Goal: Navigation & Orientation: Find specific page/section

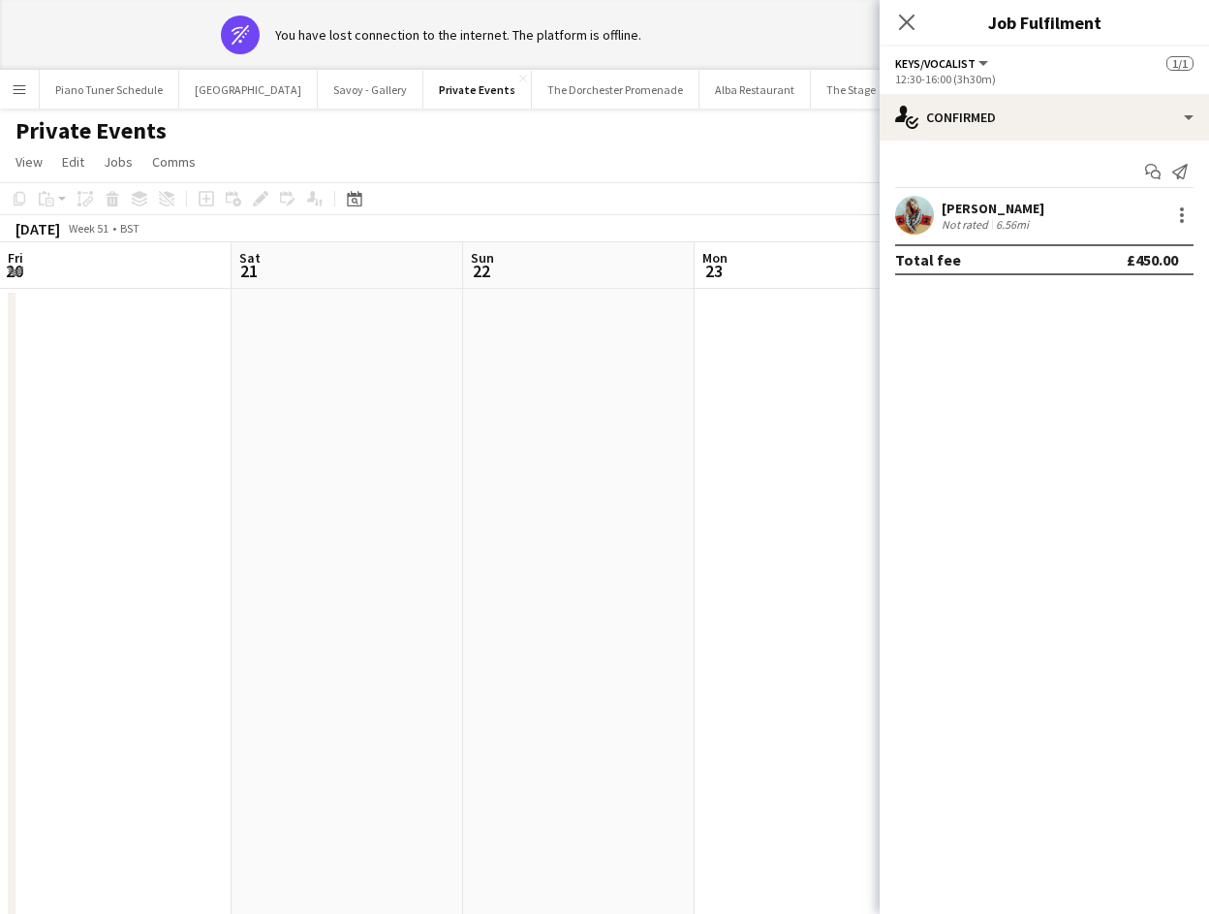
scroll to position [0, 667]
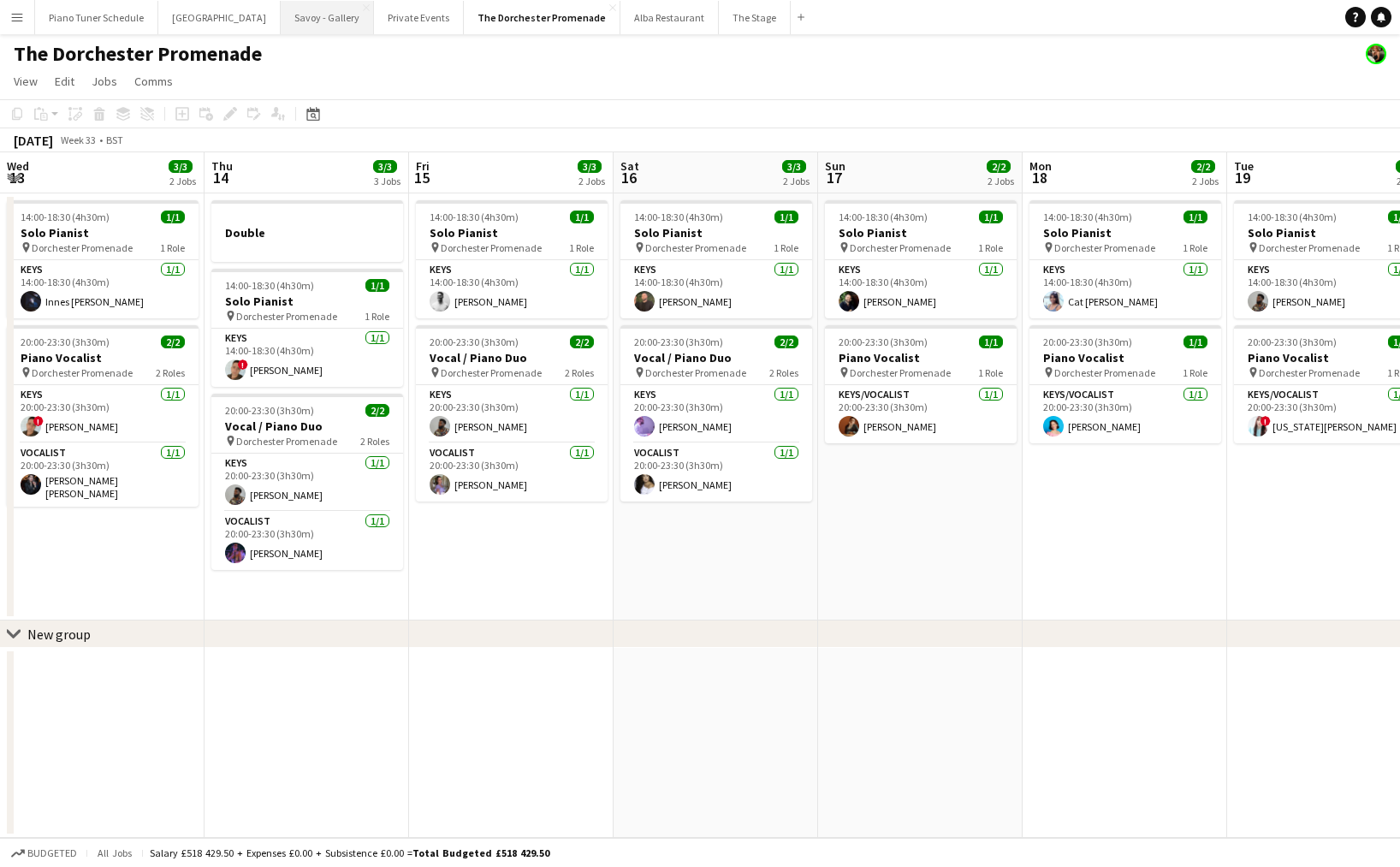
scroll to position [0, 512]
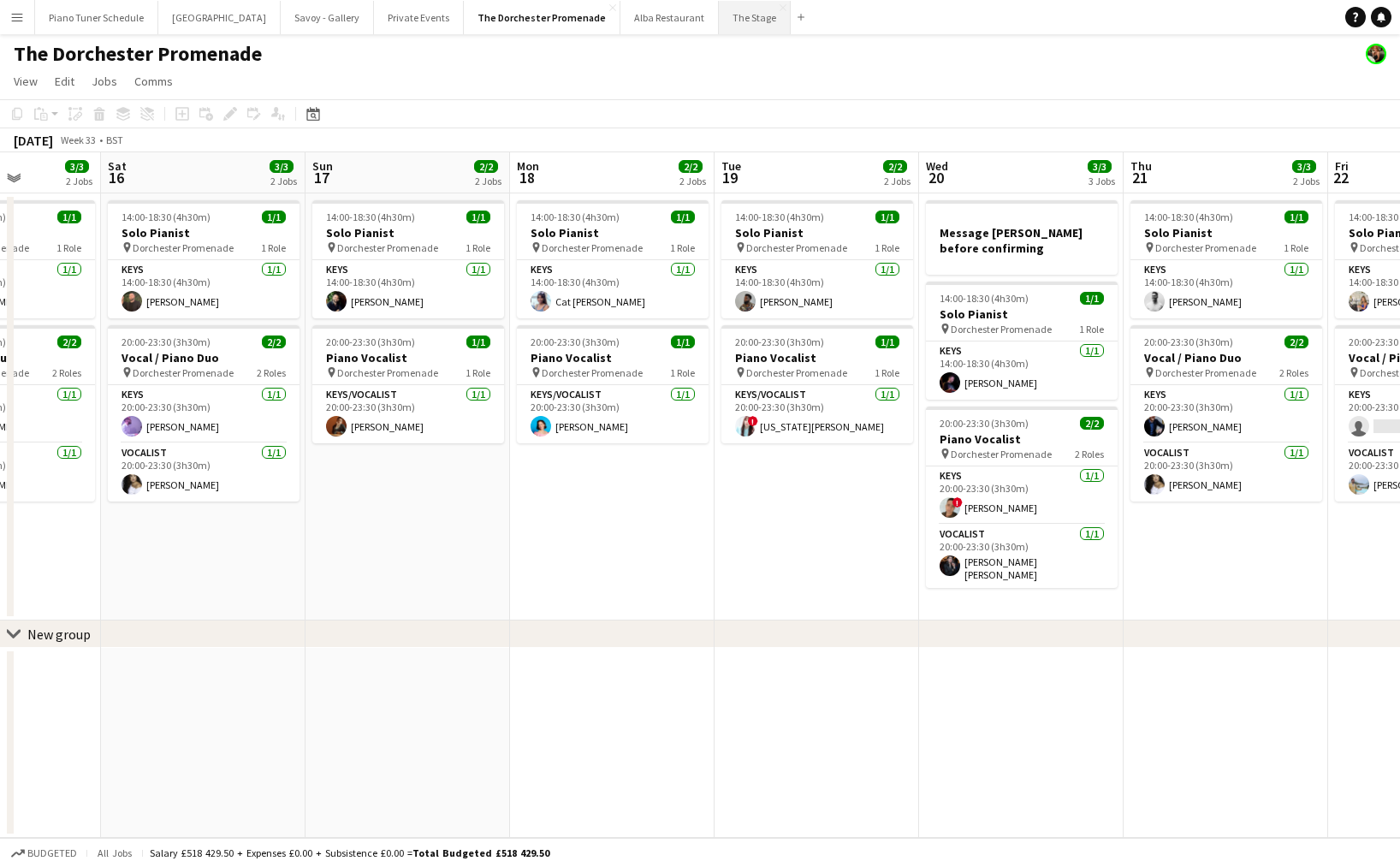
click at [719, 14] on button "The Stage Close" at bounding box center [754, 18] width 72 height 34
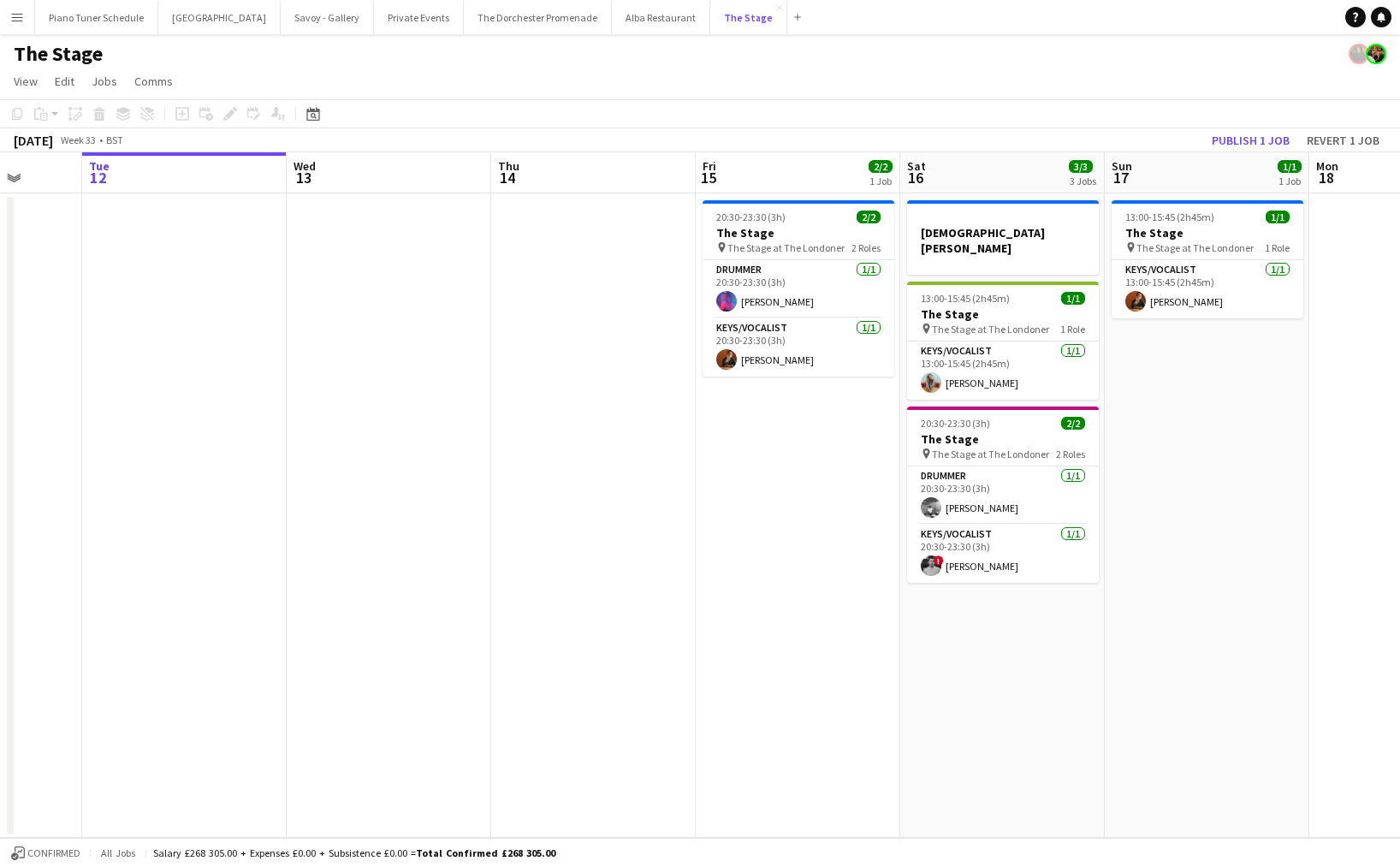
scroll to position [0, 531]
click at [31, 13] on button "Menu" at bounding box center [17, 17] width 34 height 34
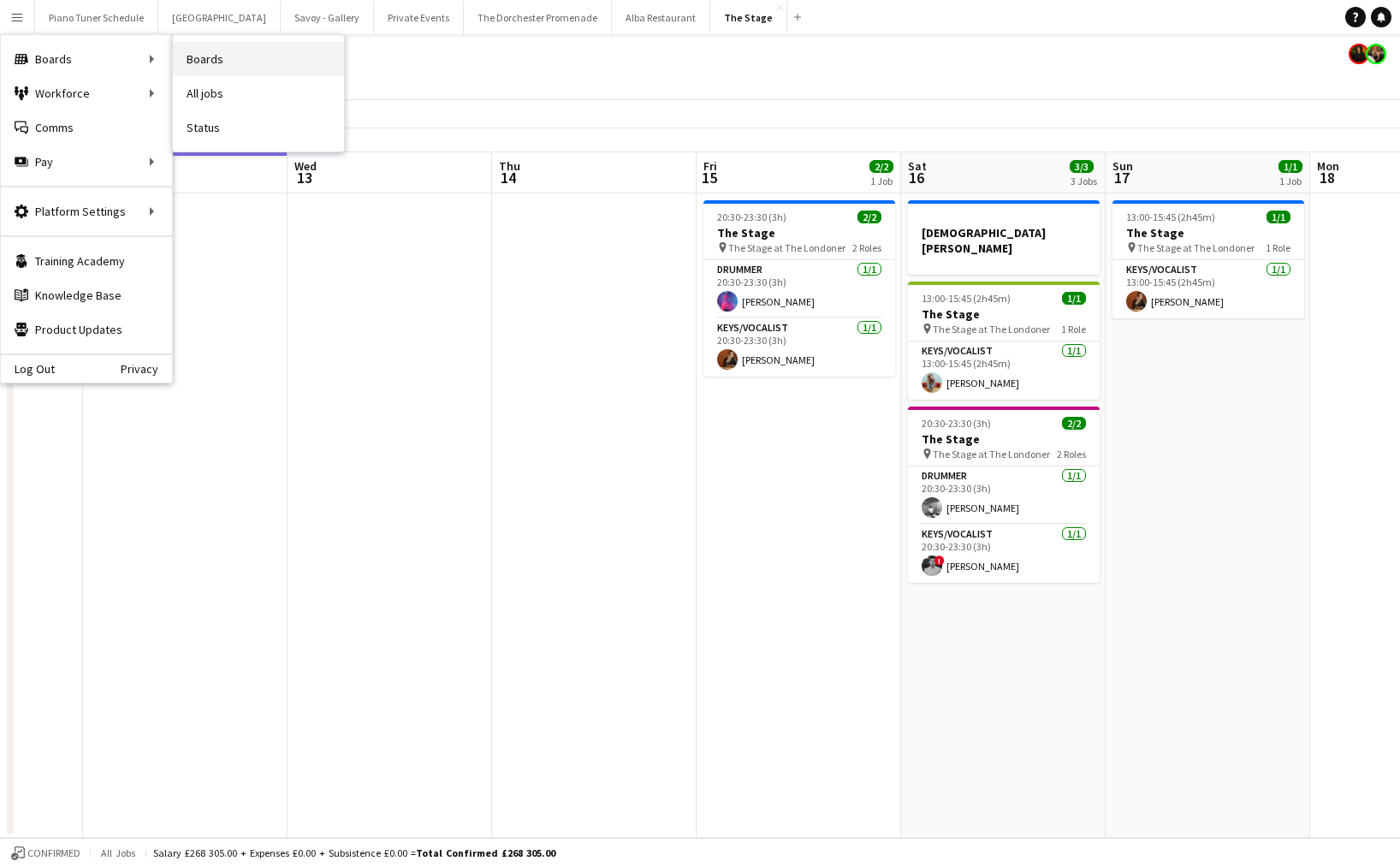
click at [236, 58] on link "Boards" at bounding box center [259, 58] width 171 height 34
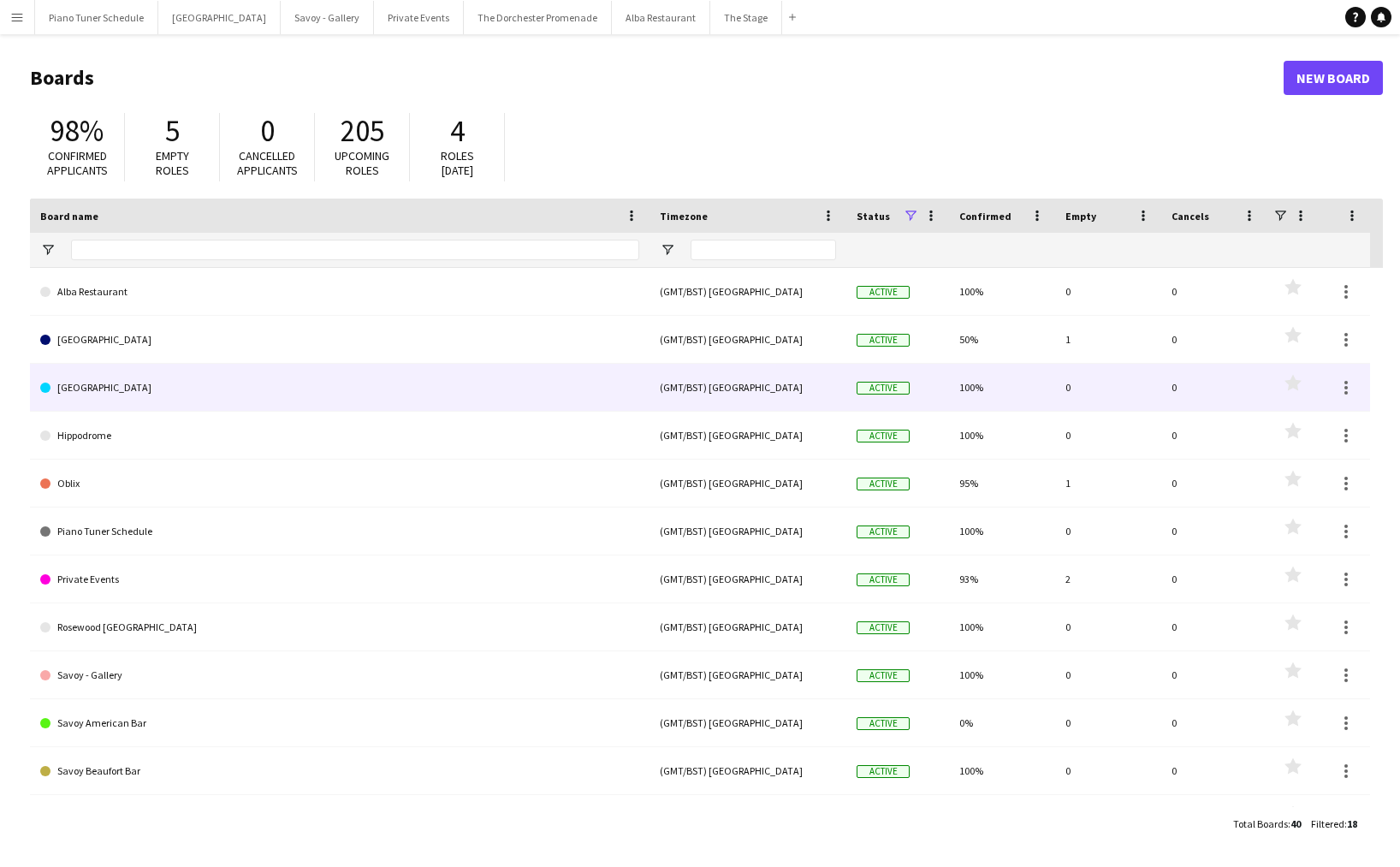
click at [155, 386] on link "Goring Hotel" at bounding box center [340, 388] width 599 height 48
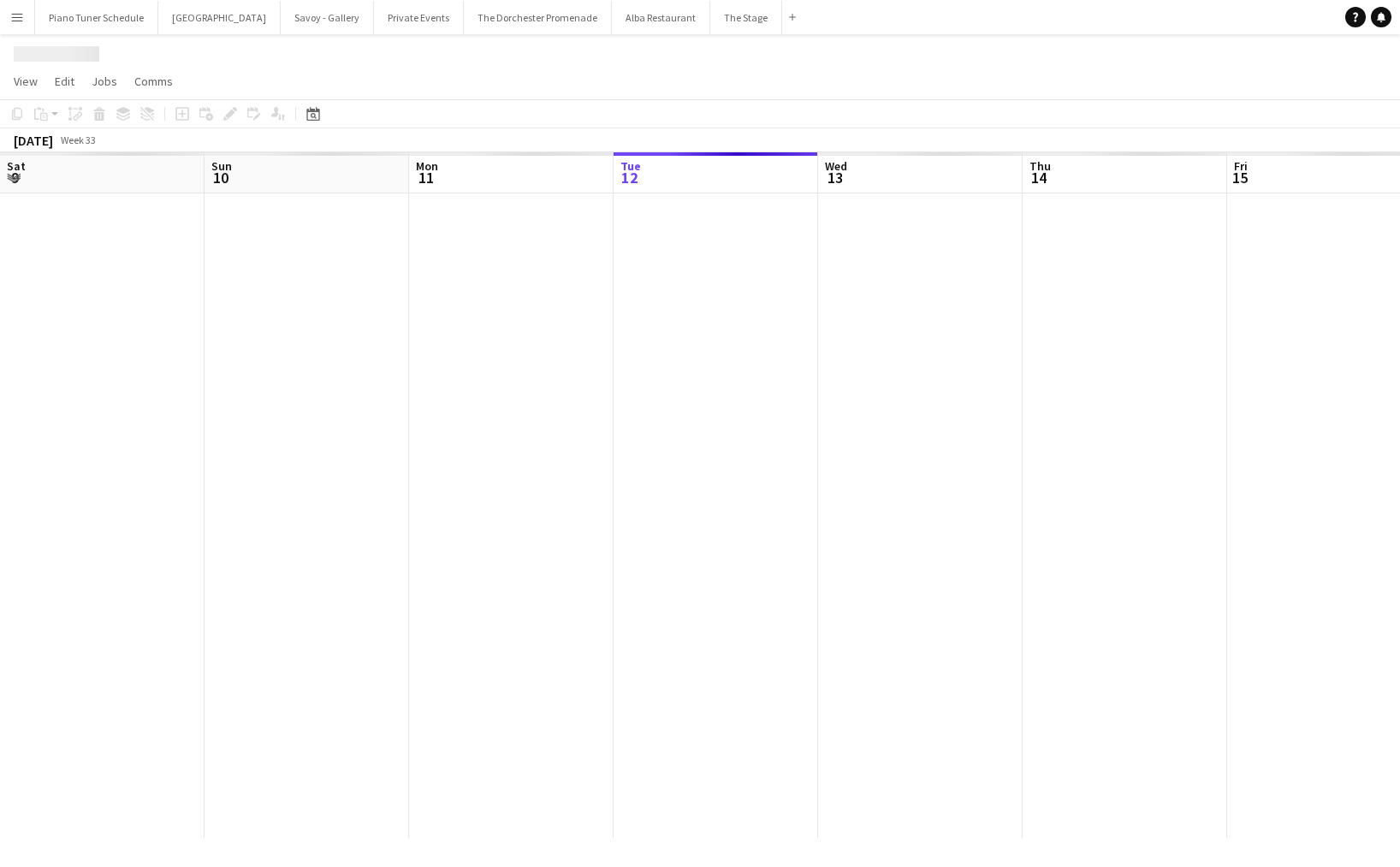
scroll to position [0, 409]
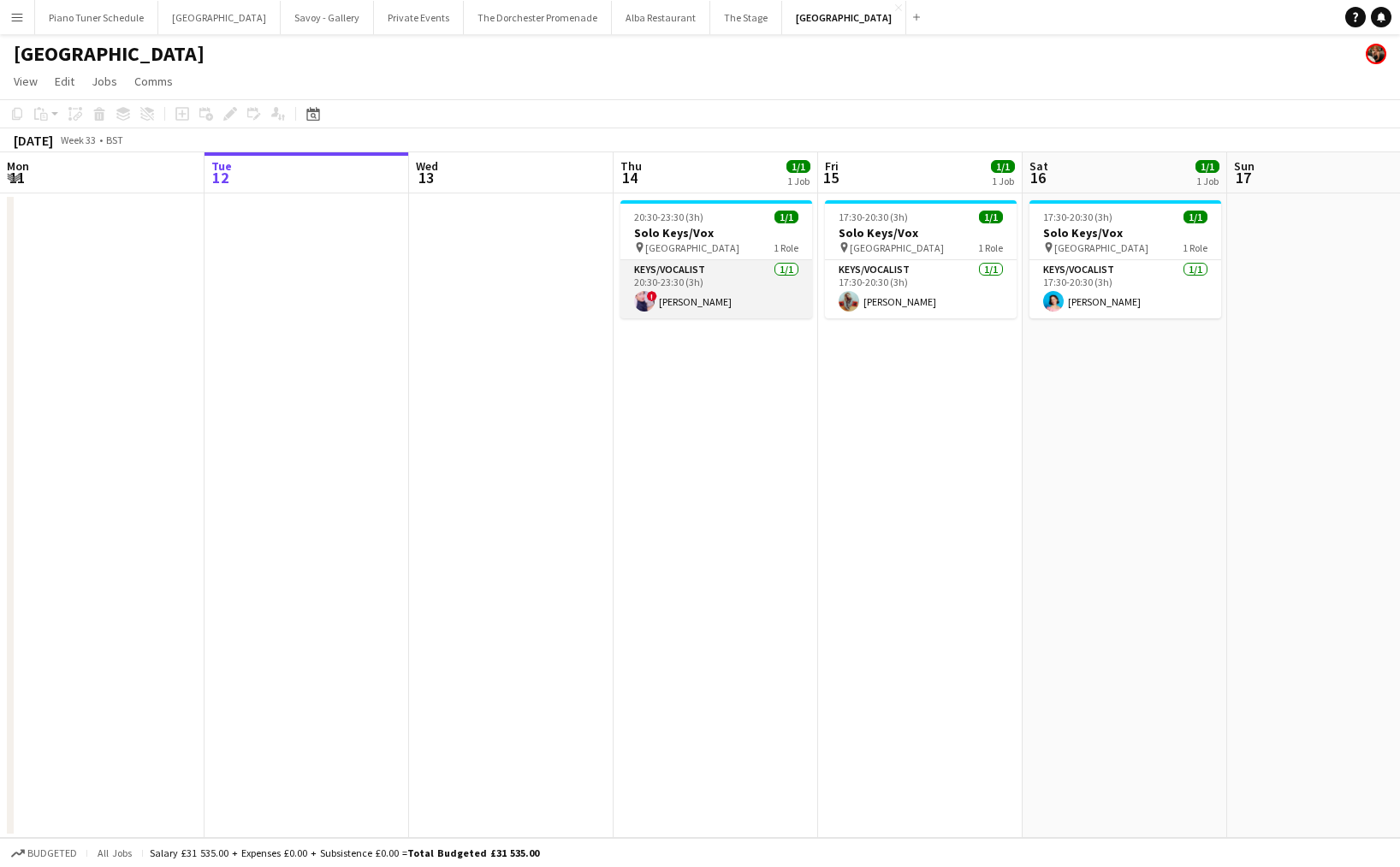
click at [700, 274] on app-card-role "Keys/Vocalist 1/1 20:30-23:30 (3h) ! Ciara Haidar" at bounding box center [715, 290] width 192 height 58
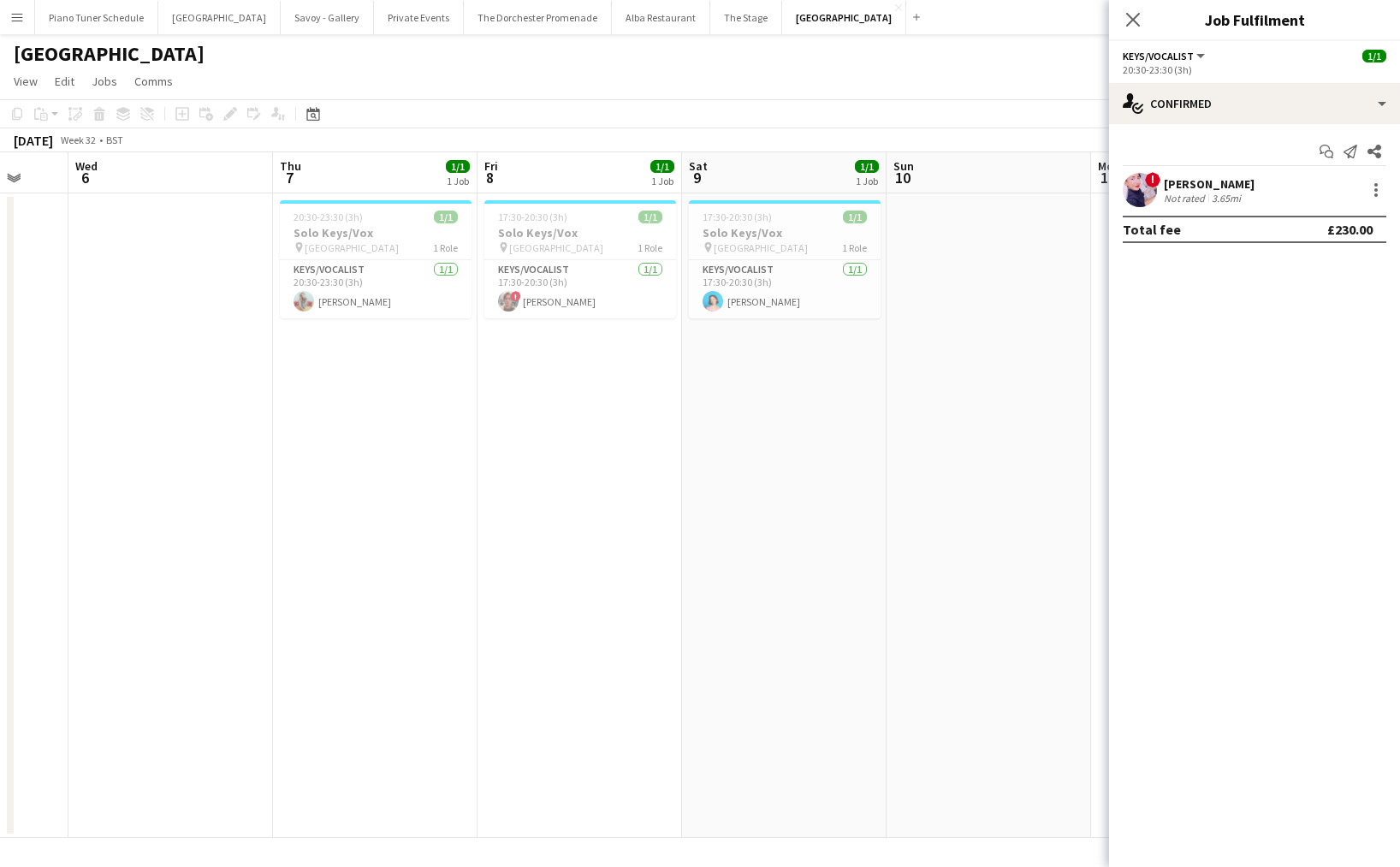
scroll to position [0, 538]
click at [425, 282] on app-card-role "Keys/Vocalist 1/1 20:30-23:30 (3h) Hope Russell-Winter" at bounding box center [382, 290] width 192 height 58
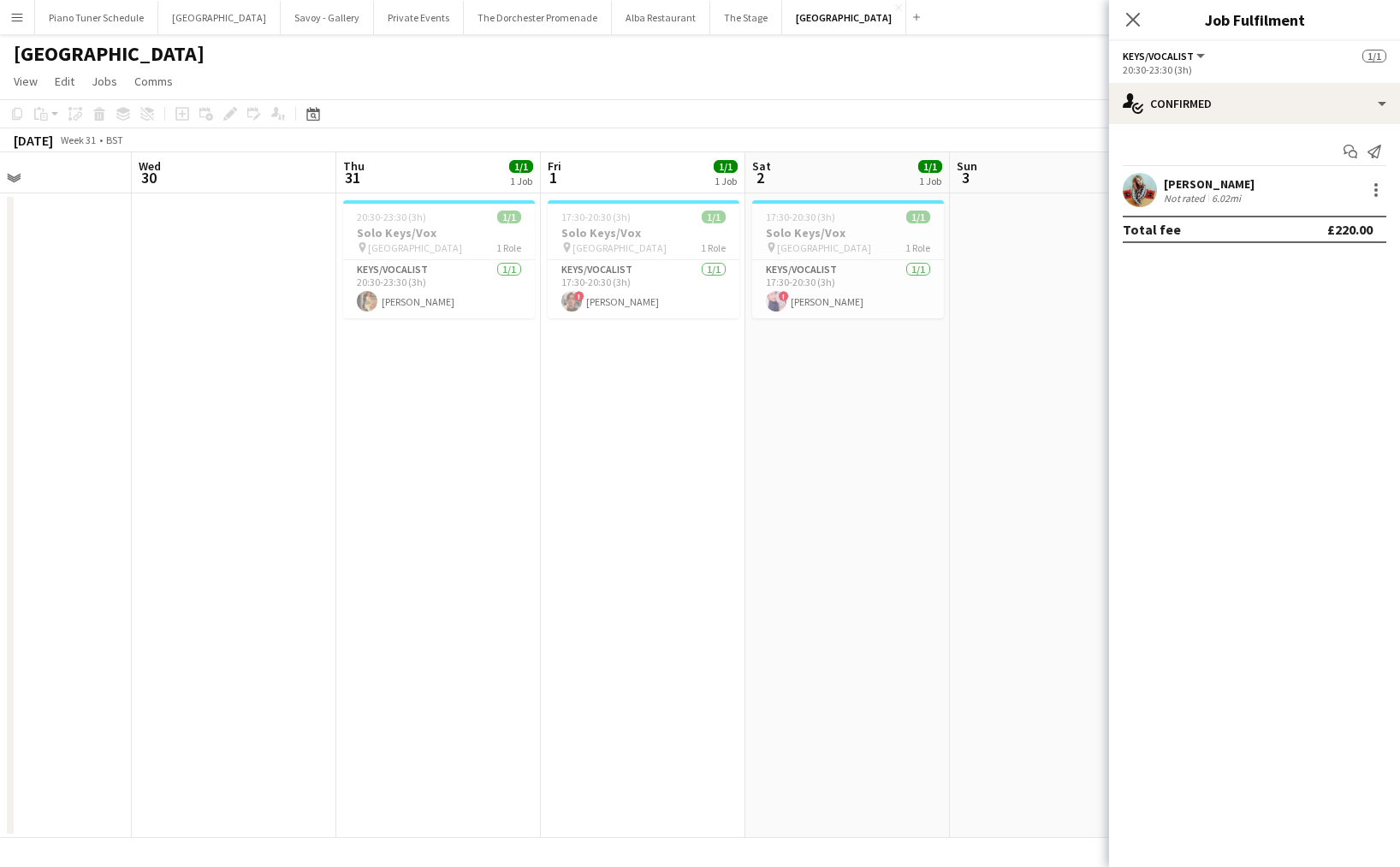
scroll to position [0, 445]
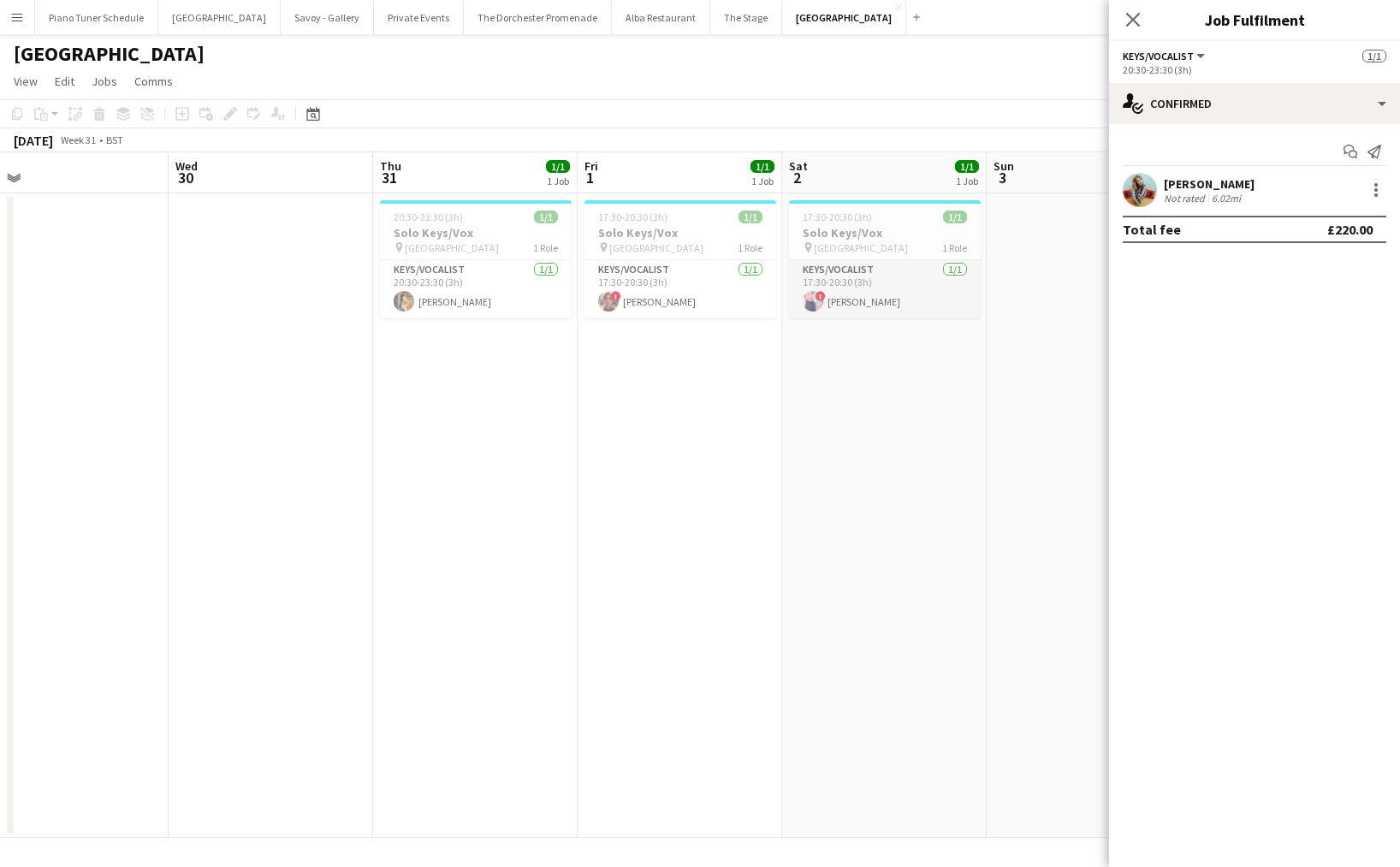
click at [872, 298] on app-card-role "Keys/Vocalist 1/1 17:30-20:30 (3h) ! Ciara Haidar" at bounding box center [884, 290] width 192 height 58
click at [675, 292] on app-card-role "Keys/Vocalist 1/1 17:30-20:30 (3h) ! James Sayer" at bounding box center [680, 290] width 192 height 58
click at [421, 278] on app-card-role "Keys/Vocalist 1/1 20:30-23:30 (3h) Laura O'Connell" at bounding box center [475, 290] width 192 height 58
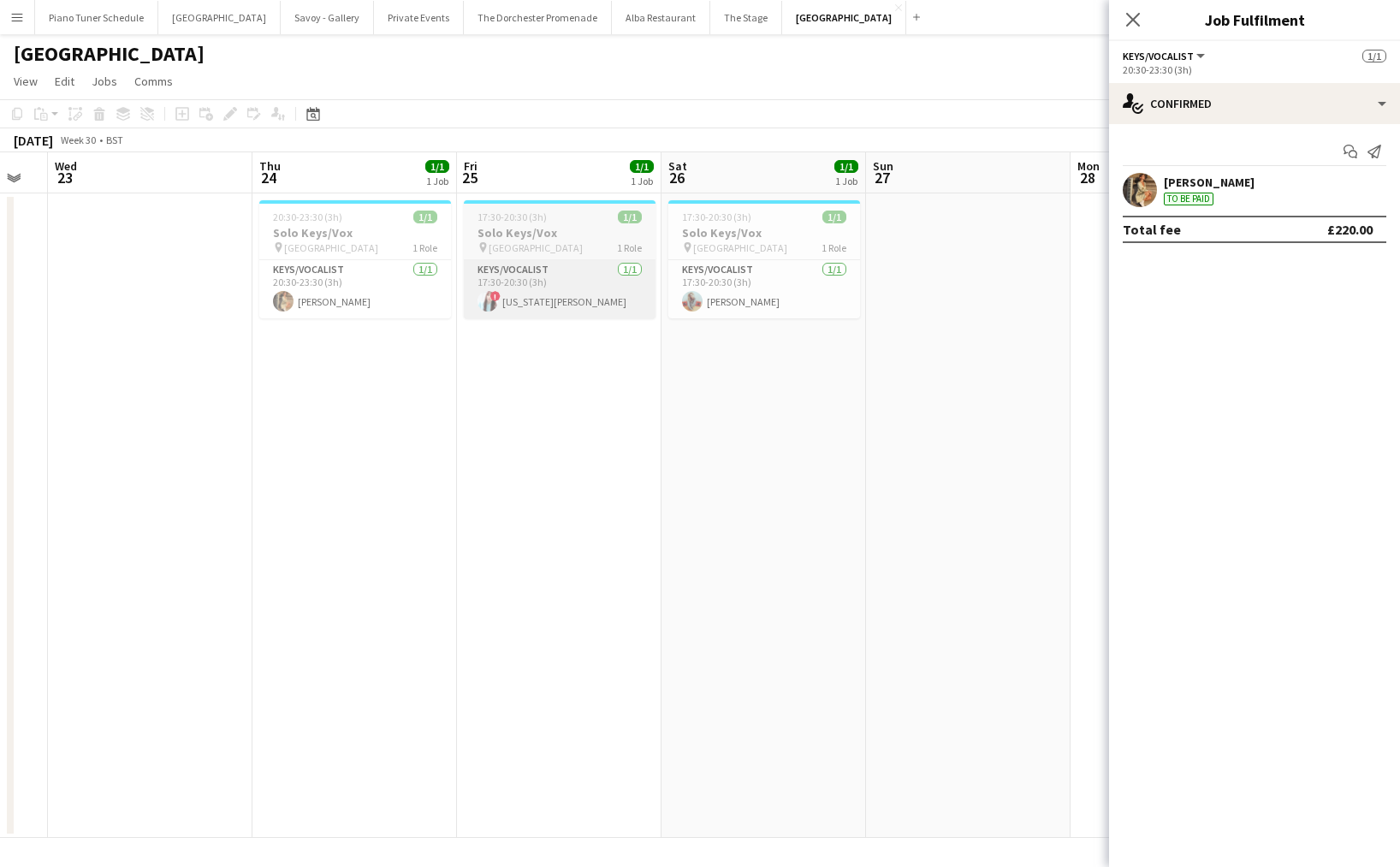
drag, startPoint x: 657, startPoint y: 289, endPoint x: 564, endPoint y: 296, distance: 93.3
click at [647, 290] on app-calendar-viewport "Mon 21 Tue 22 Wed 23 Thu 24 1/1 1 Job Fri 25 1/1 1 Job Sat 26 1/1 1 Job Sun 27 …" at bounding box center [700, 494] width 1400 height 685
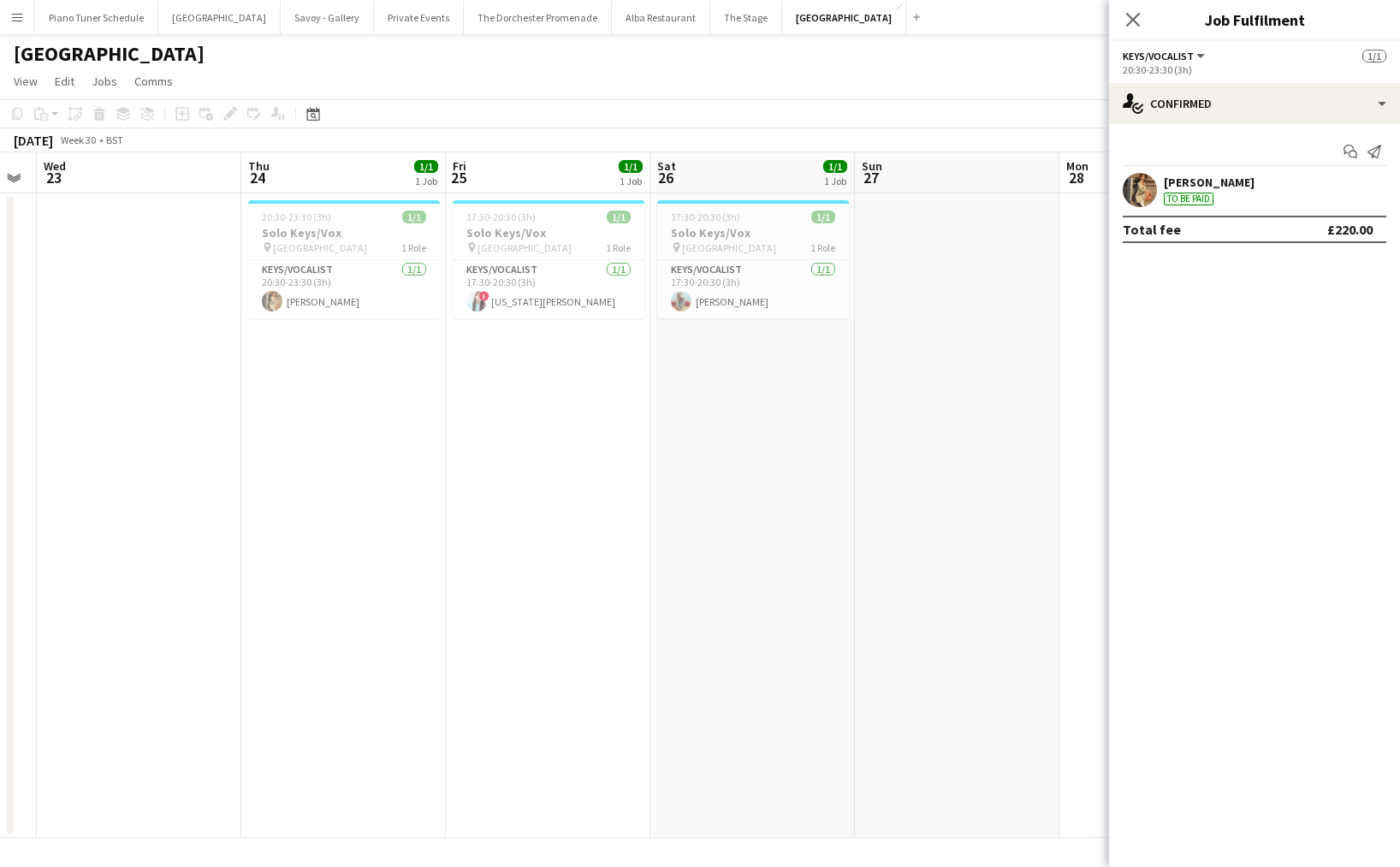
click at [24, 19] on button "Menu" at bounding box center [17, 17] width 34 height 34
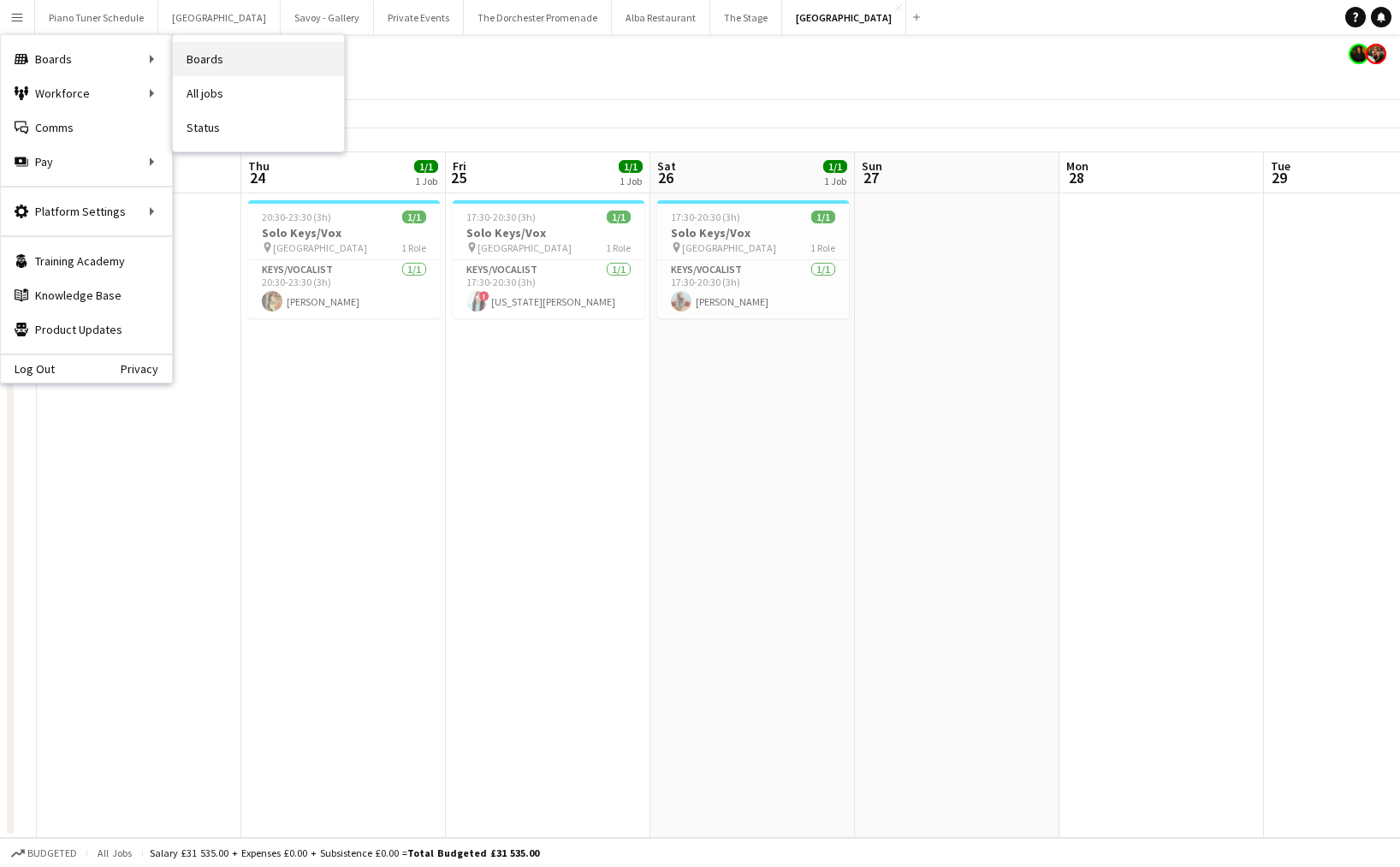
click at [244, 63] on link "Boards" at bounding box center [259, 58] width 171 height 34
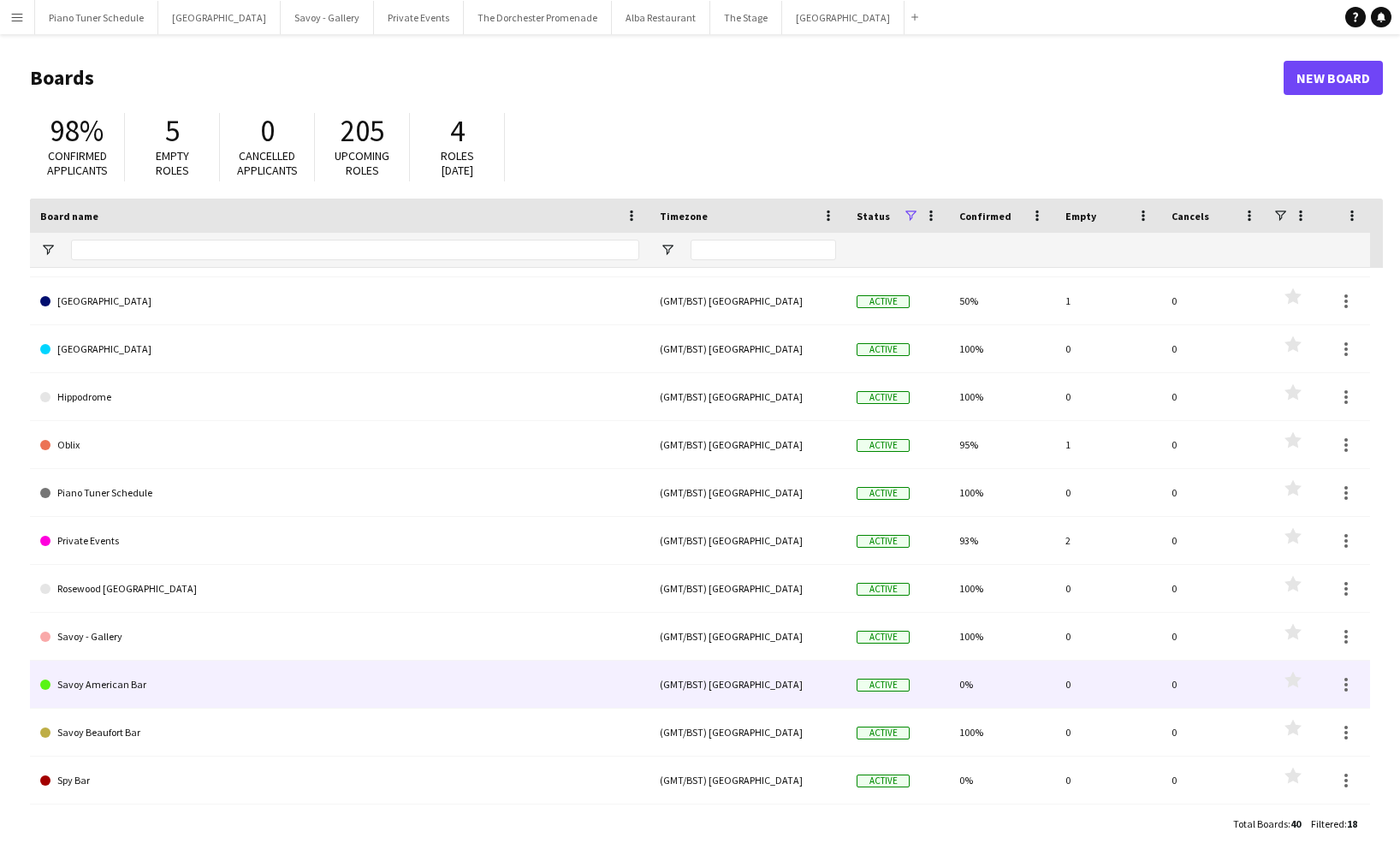
scroll to position [76, 0]
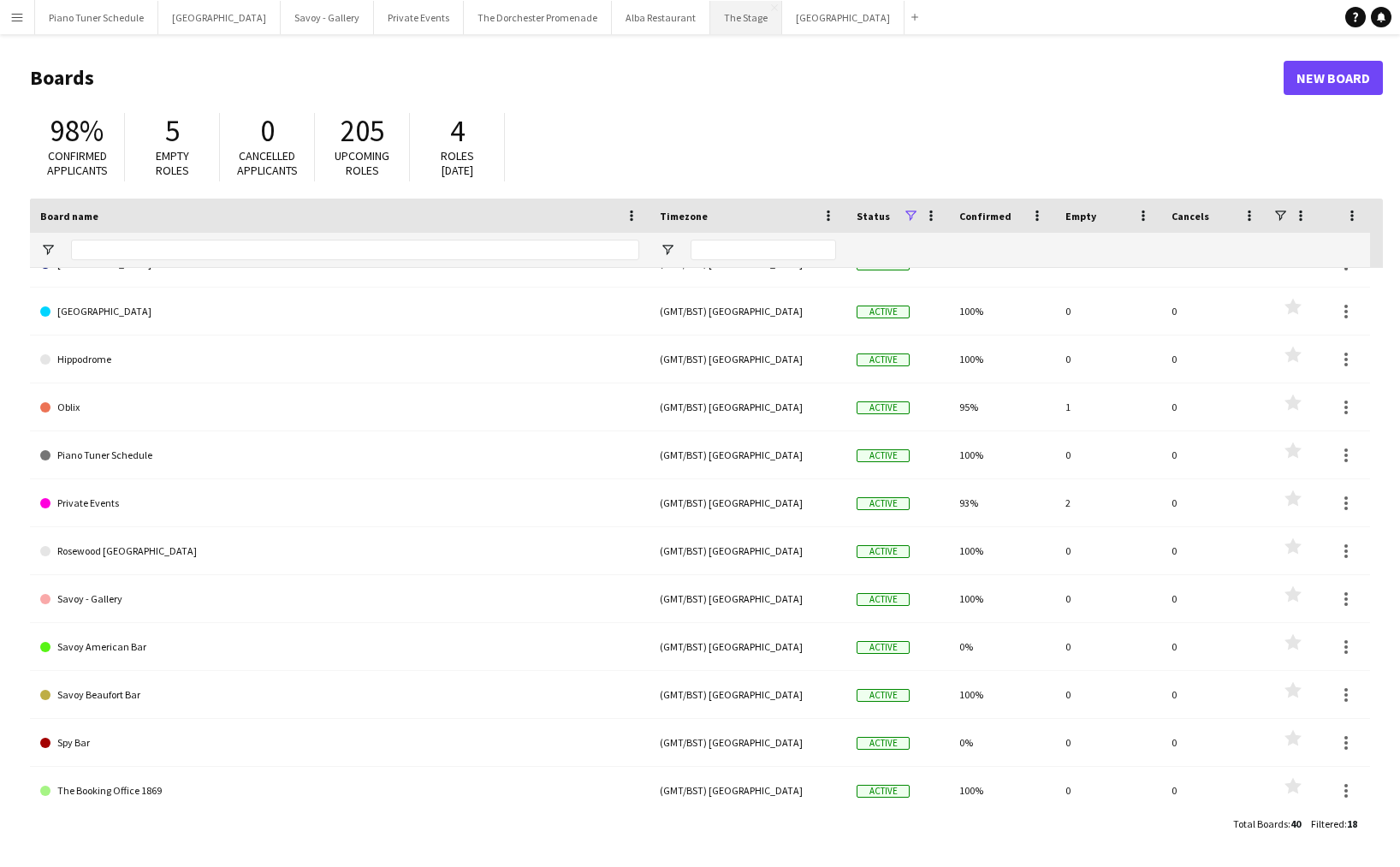
click at [730, 11] on button "The Stage Close" at bounding box center [745, 18] width 72 height 34
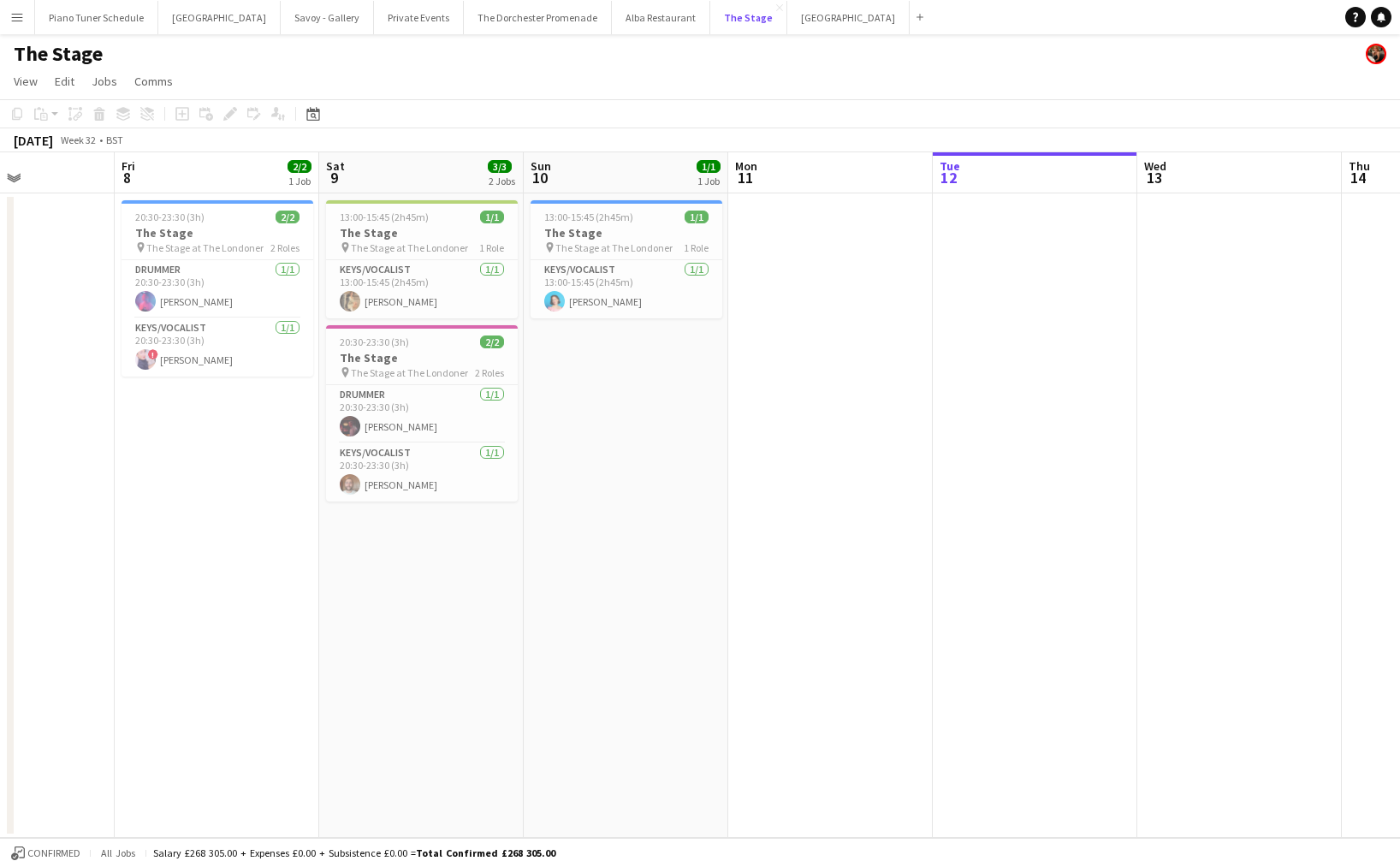
scroll to position [0, 416]
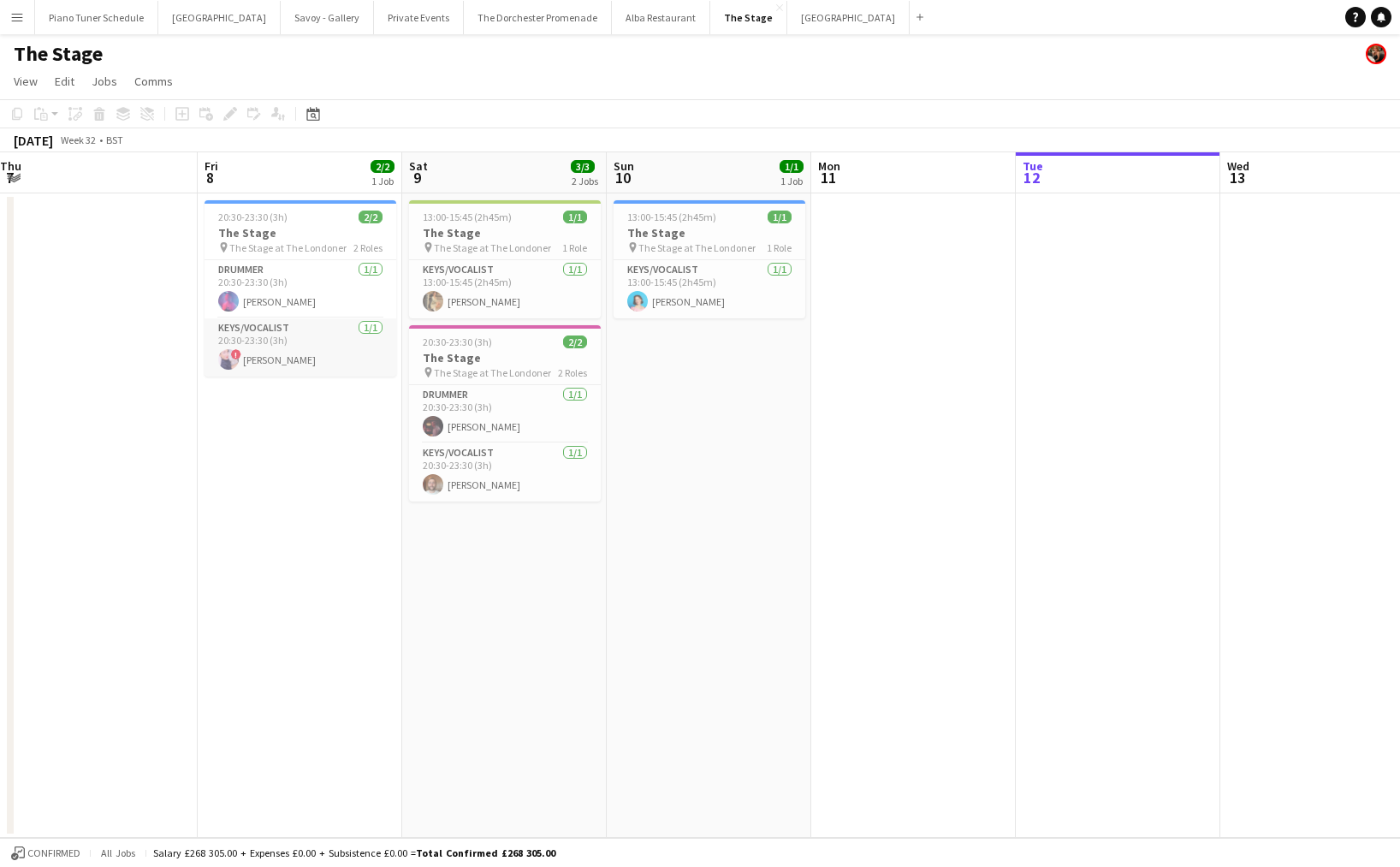
click at [302, 358] on app-card-role "Keys/Vocalist 1/1 20:30-23:30 (3h) ! Ciara Haidar" at bounding box center [300, 347] width 192 height 58
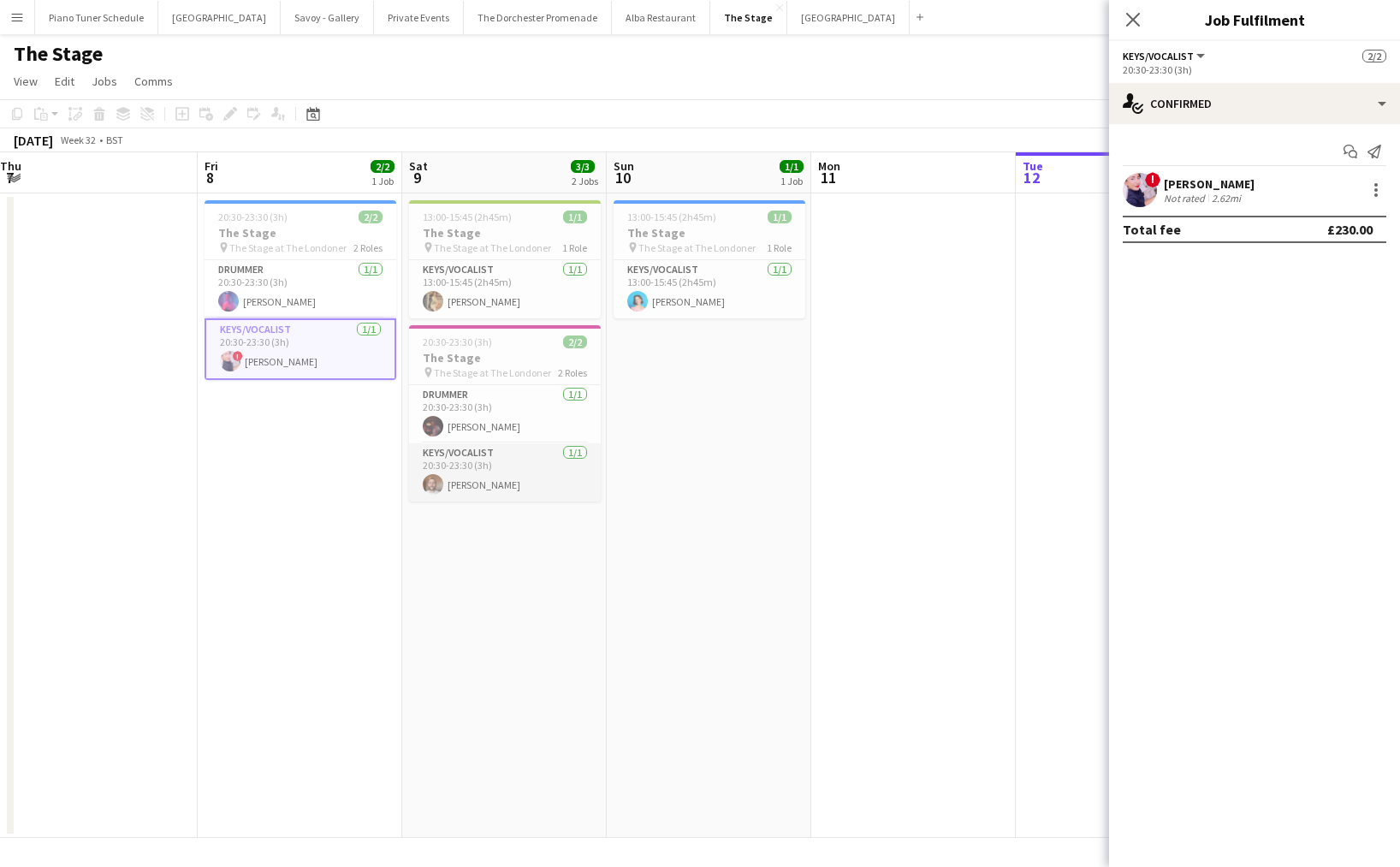
click at [488, 471] on app-card-role "Keys/Vocalist 1/1 20:30-23:30 (3h) Adam Kharita" at bounding box center [504, 472] width 192 height 58
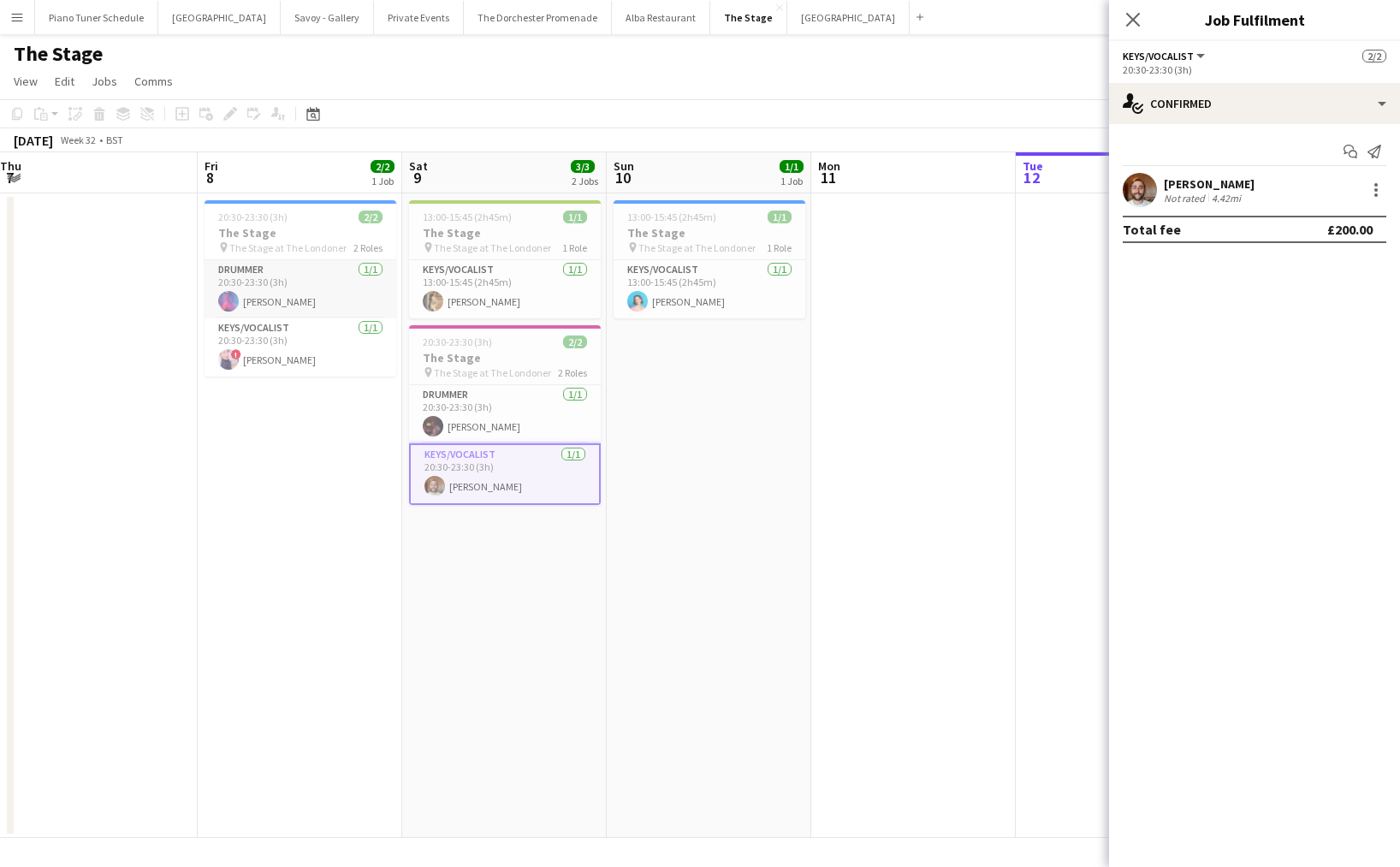
click at [284, 298] on app-card-role "Drummer 1/1 20:30-23:30 (3h) Greg Burns" at bounding box center [300, 290] width 192 height 58
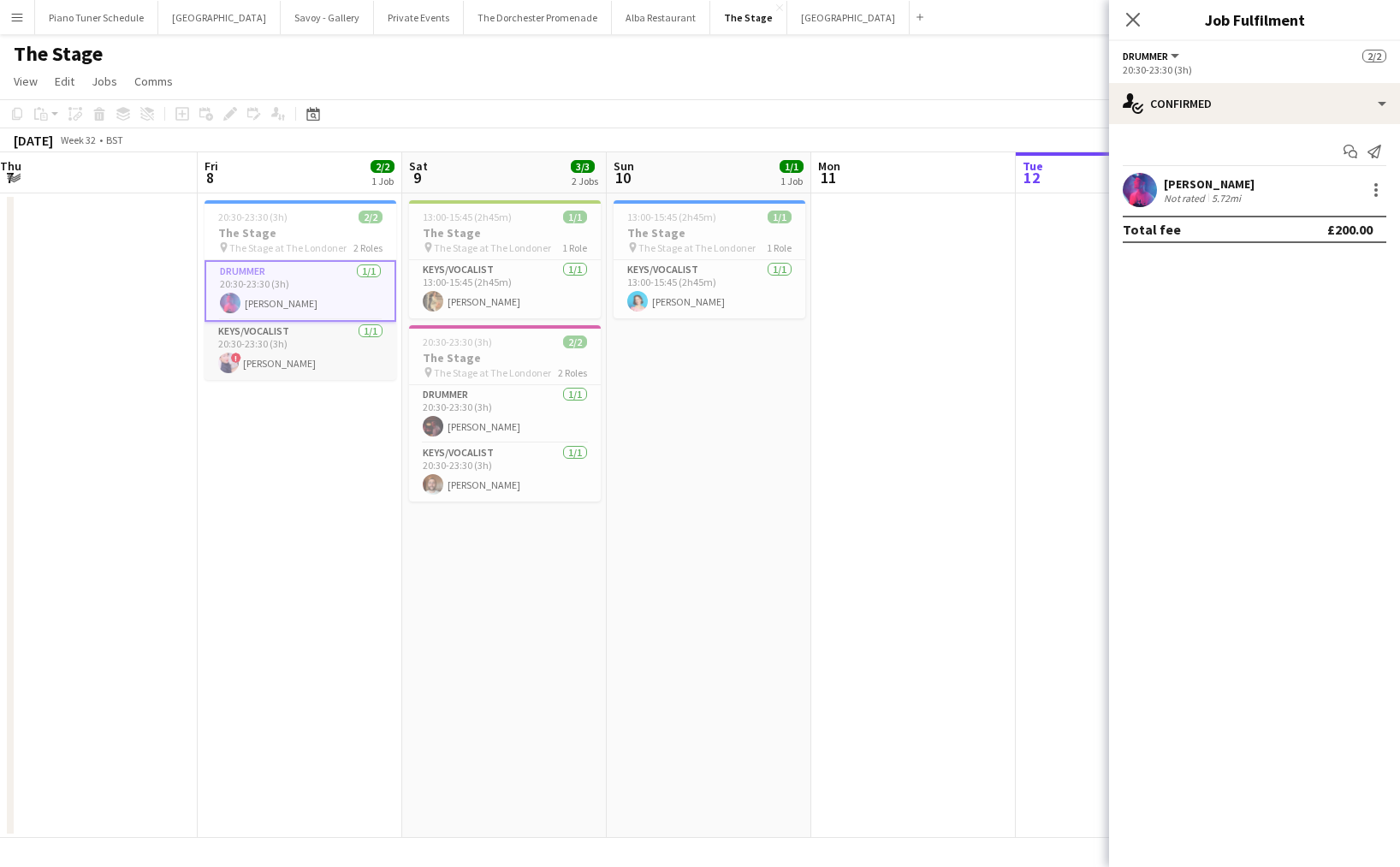
click at [289, 334] on app-card-role "Keys/Vocalist 1/1 20:30-23:30 (3h) ! Ciara Haidar" at bounding box center [300, 351] width 192 height 58
click at [510, 482] on app-card-role "Keys/Vocalist 1/1 20:30-23:30 (3h) Adam Kharita" at bounding box center [504, 472] width 192 height 58
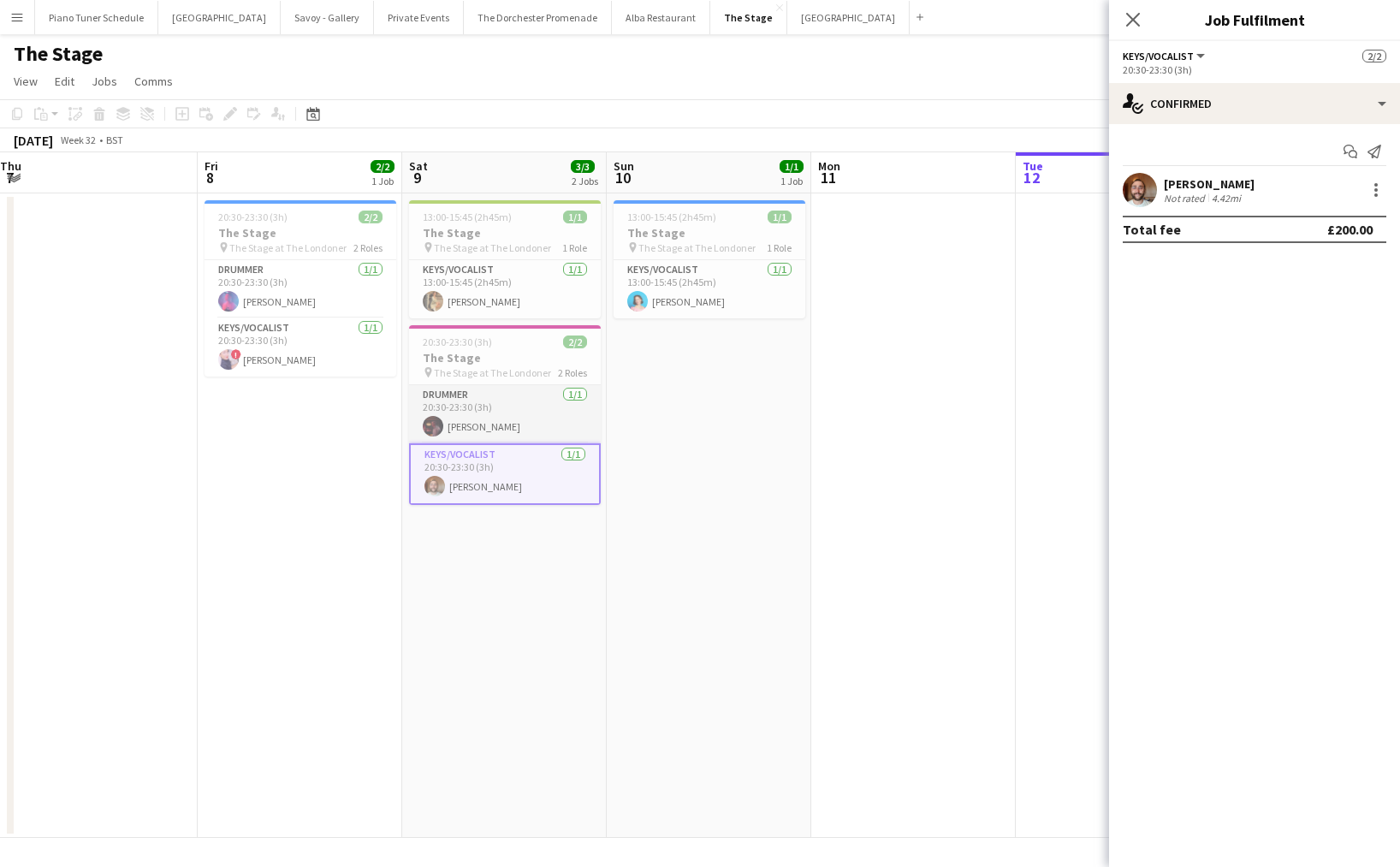
click at [489, 431] on app-card-role "Drummer 1/1 20:30-23:30 (3h) Alex Temple-Heald" at bounding box center [504, 414] width 192 height 58
click at [503, 467] on app-card-role "Keys/Vocalist 1/1 20:30-23:30 (3h) Adam Kharita" at bounding box center [504, 476] width 192 height 58
click at [282, 363] on app-card-role "Keys/Vocalist 1/1 20:30-23:30 (3h) ! Ciara Haidar" at bounding box center [300, 347] width 192 height 58
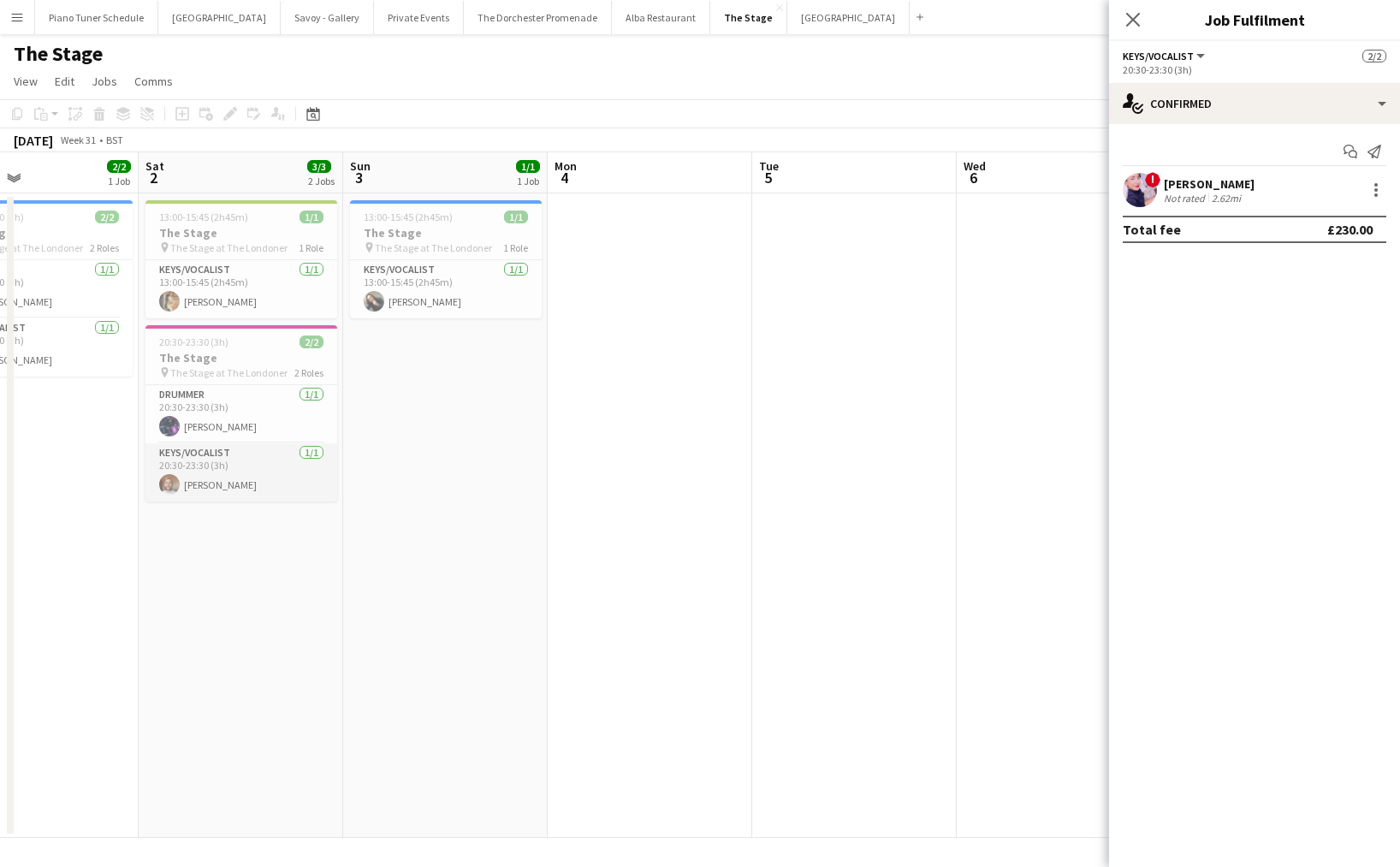
click at [258, 472] on app-card-role "Keys/Vocalist 1/1 20:30-23:30 (3h) Adam Kharita" at bounding box center [241, 472] width 192 height 58
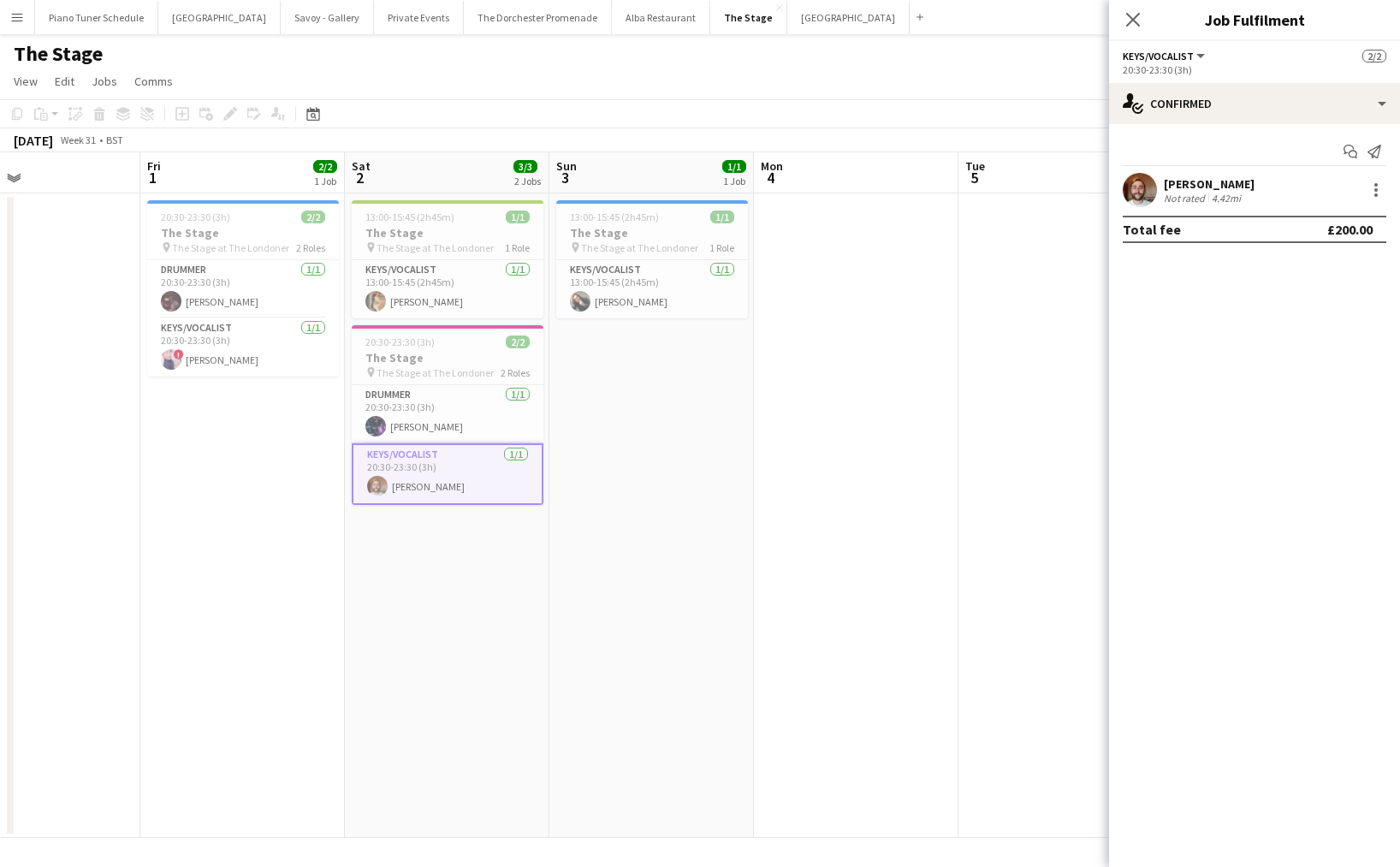
scroll to position [0, 463]
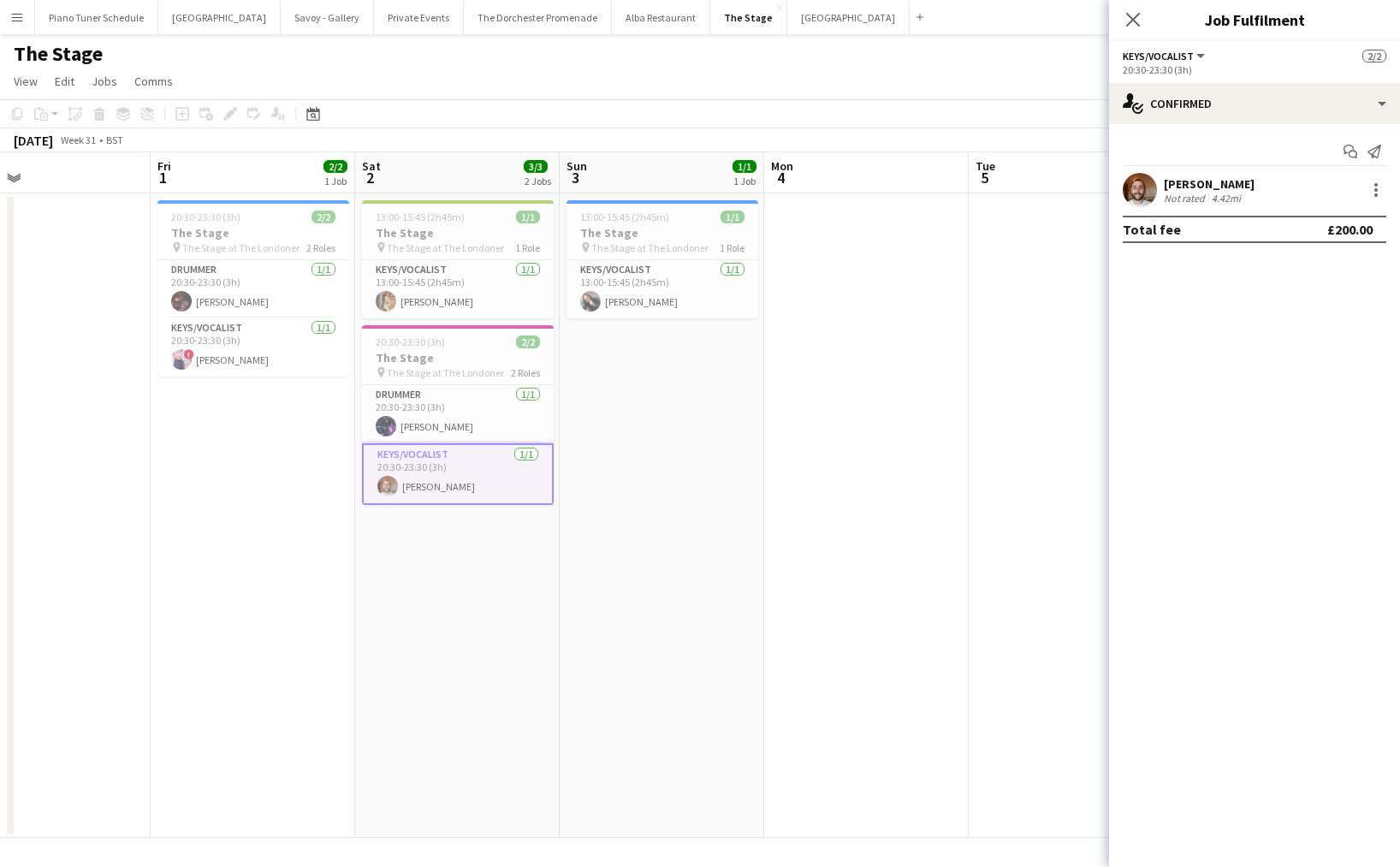
click at [148, 353] on app-date-cell at bounding box center [49, 516] width 205 height 645
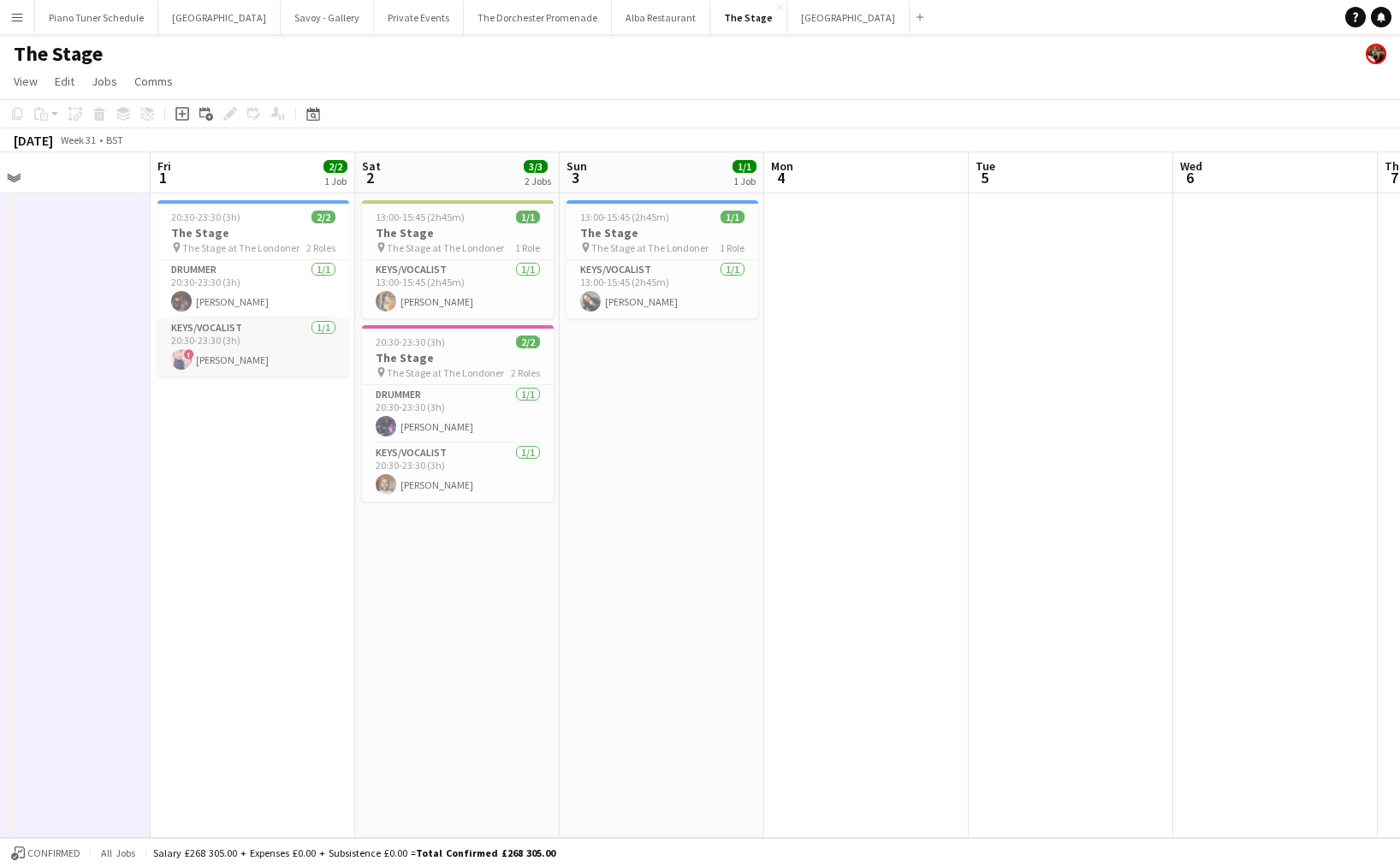
click at [219, 357] on app-card-role "Keys/Vocalist 1/1 20:30-23:30 (3h) ! Ciara Haidar" at bounding box center [253, 347] width 192 height 58
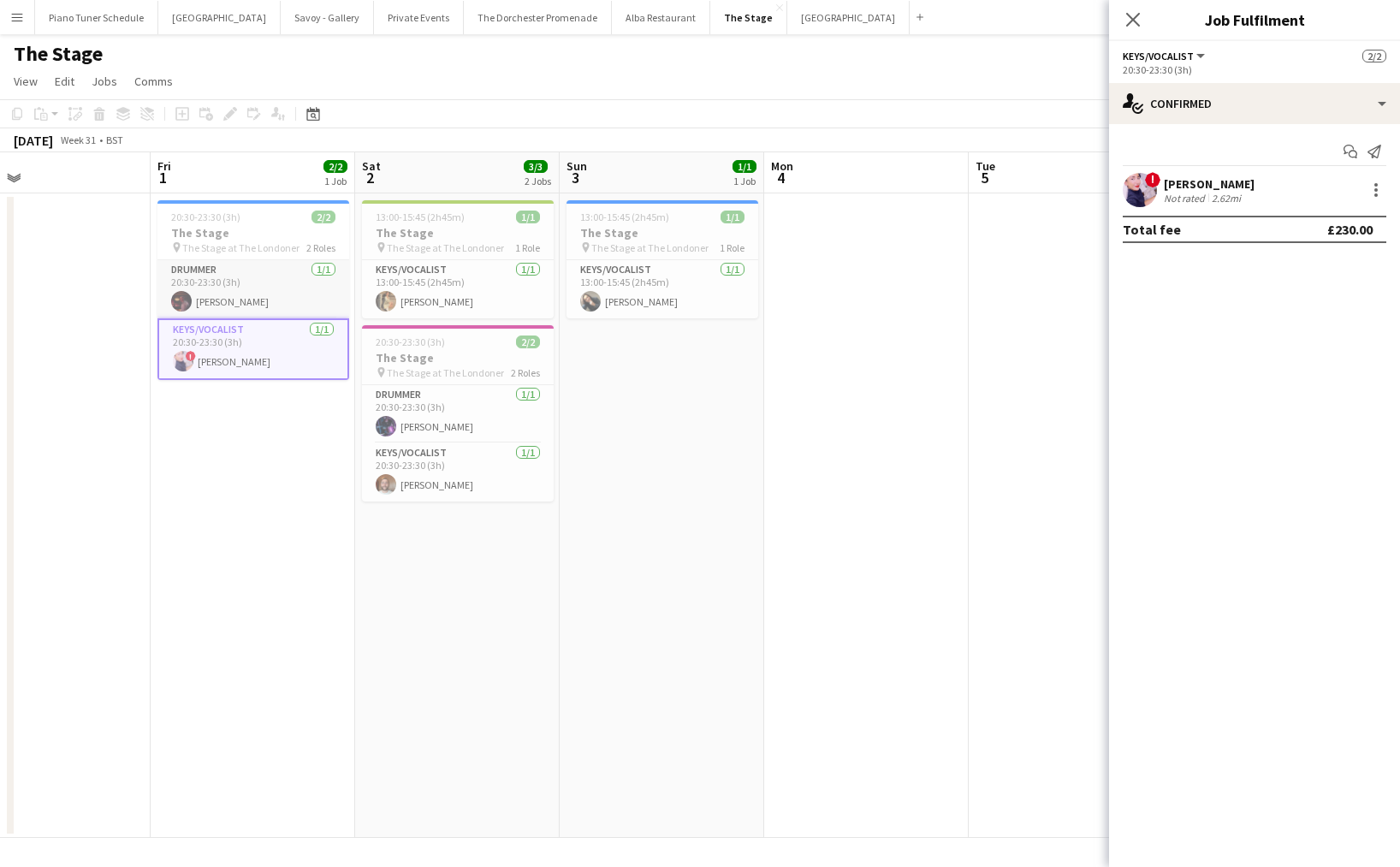
click at [220, 304] on app-card-role "Drummer 1/1 20:30-23:30 (3h) Alex Temple-Heald" at bounding box center [253, 290] width 192 height 58
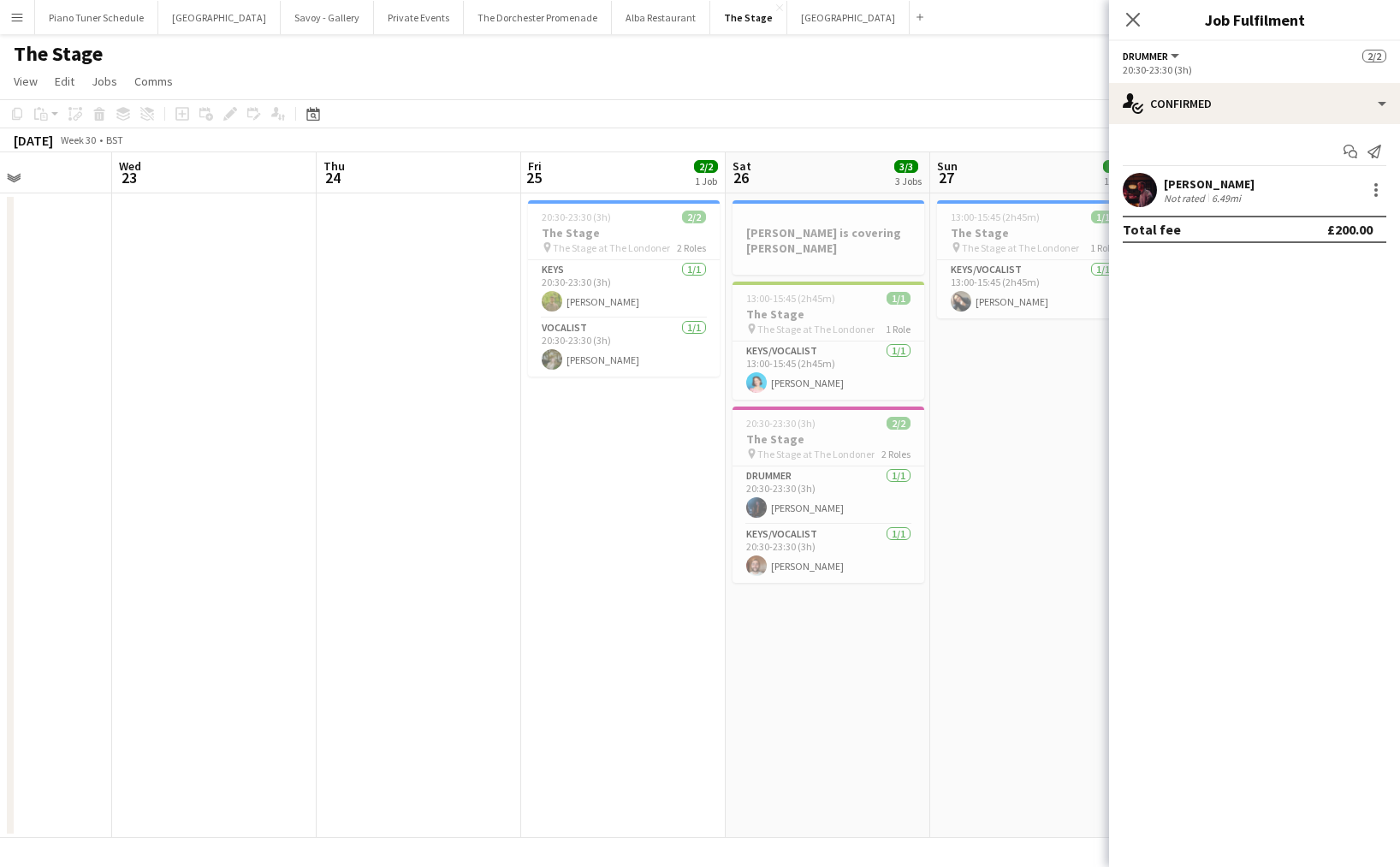
scroll to position [0, 458]
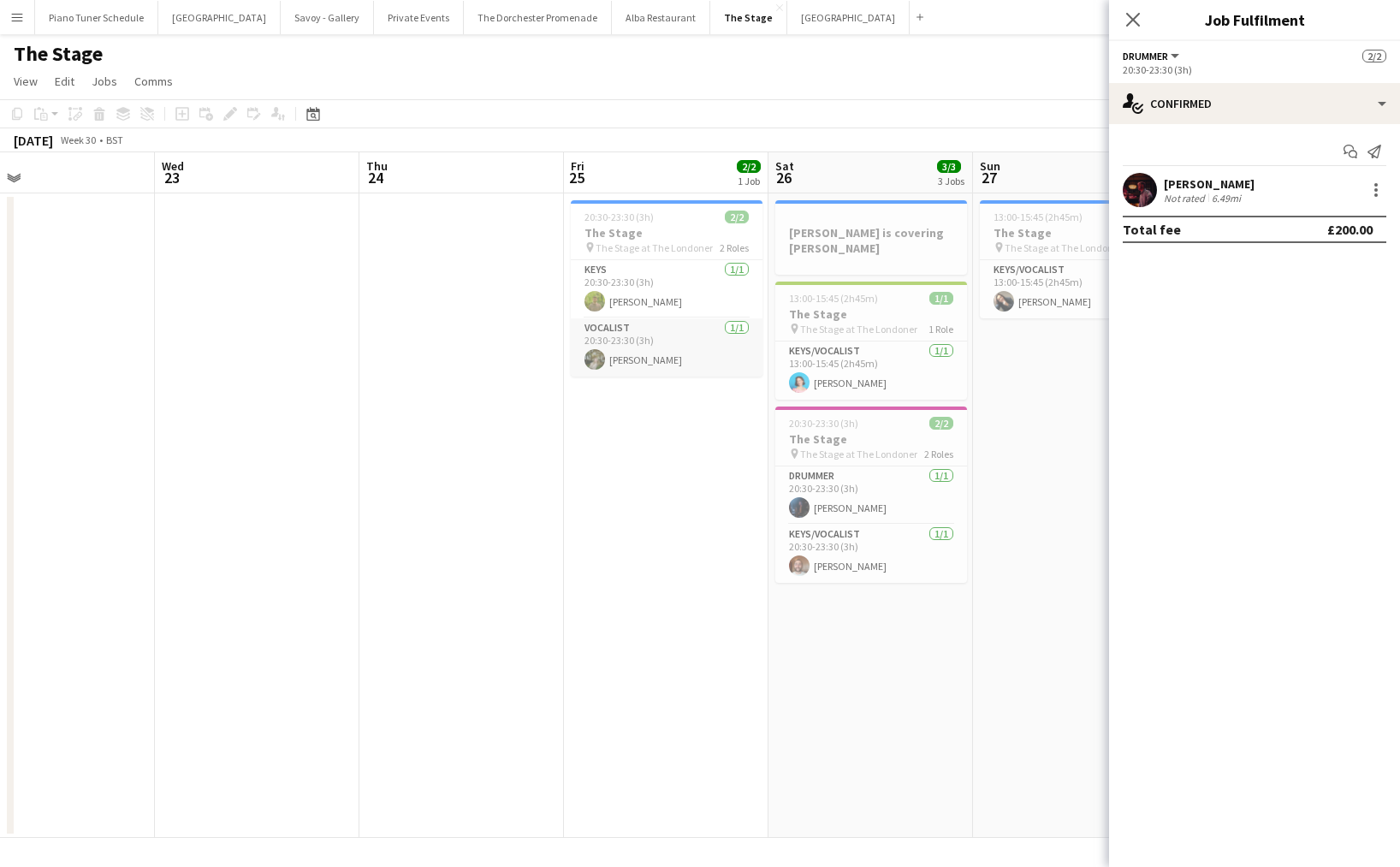
click at [622, 351] on app-card-role "Vocalist 1/1 20:30-23:30 (3h) Lauren Williams" at bounding box center [666, 347] width 192 height 58
click at [825, 535] on app-card-role "Keys/Vocalist 1/1 20:30-23:30 (3h) Adam Kharita" at bounding box center [871, 554] width 192 height 58
click at [823, 510] on app-card-role "Drummer 1/1 20:30-23:30 (3h) Tomos Wright" at bounding box center [871, 495] width 192 height 58
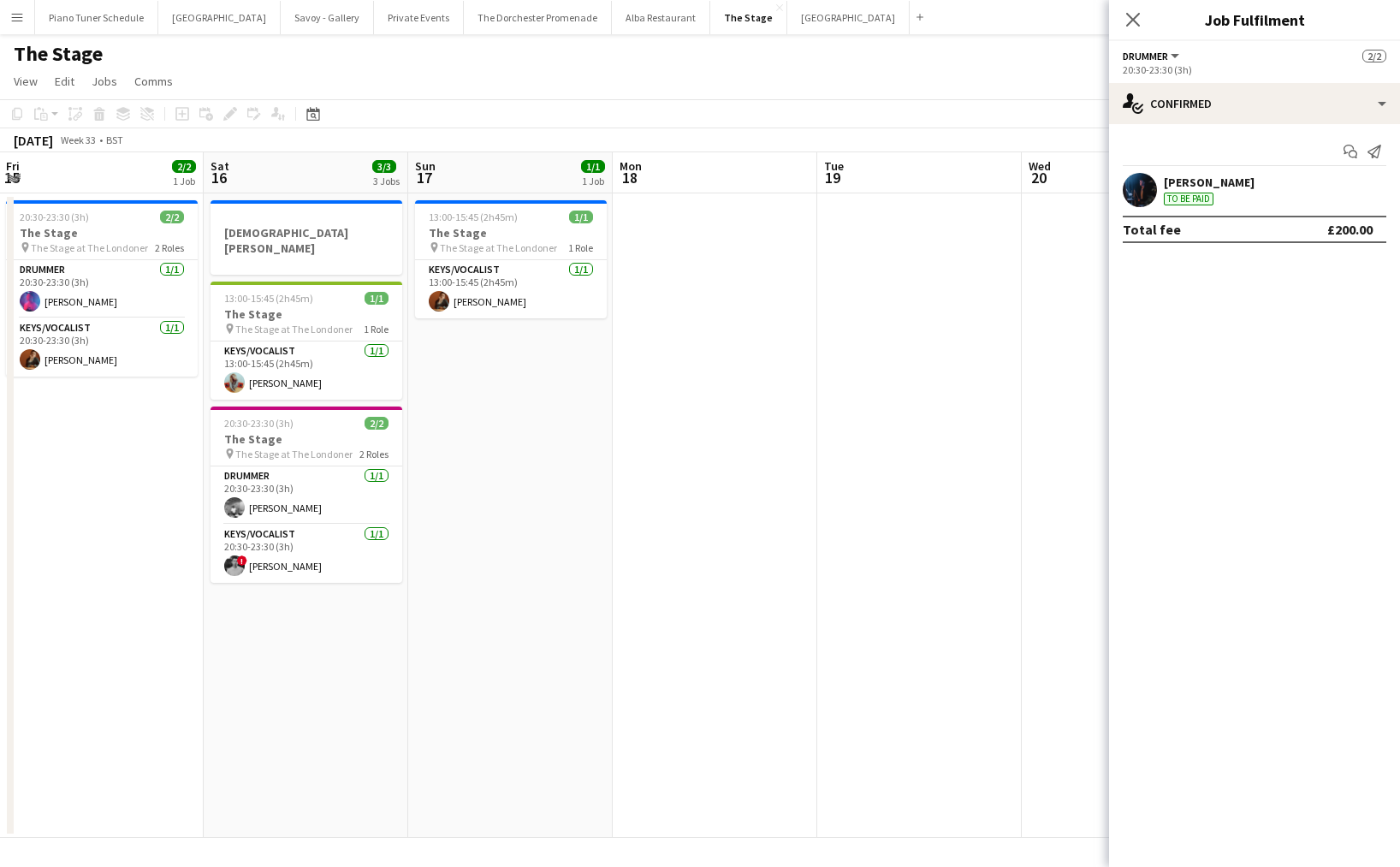
scroll to position [0, 634]
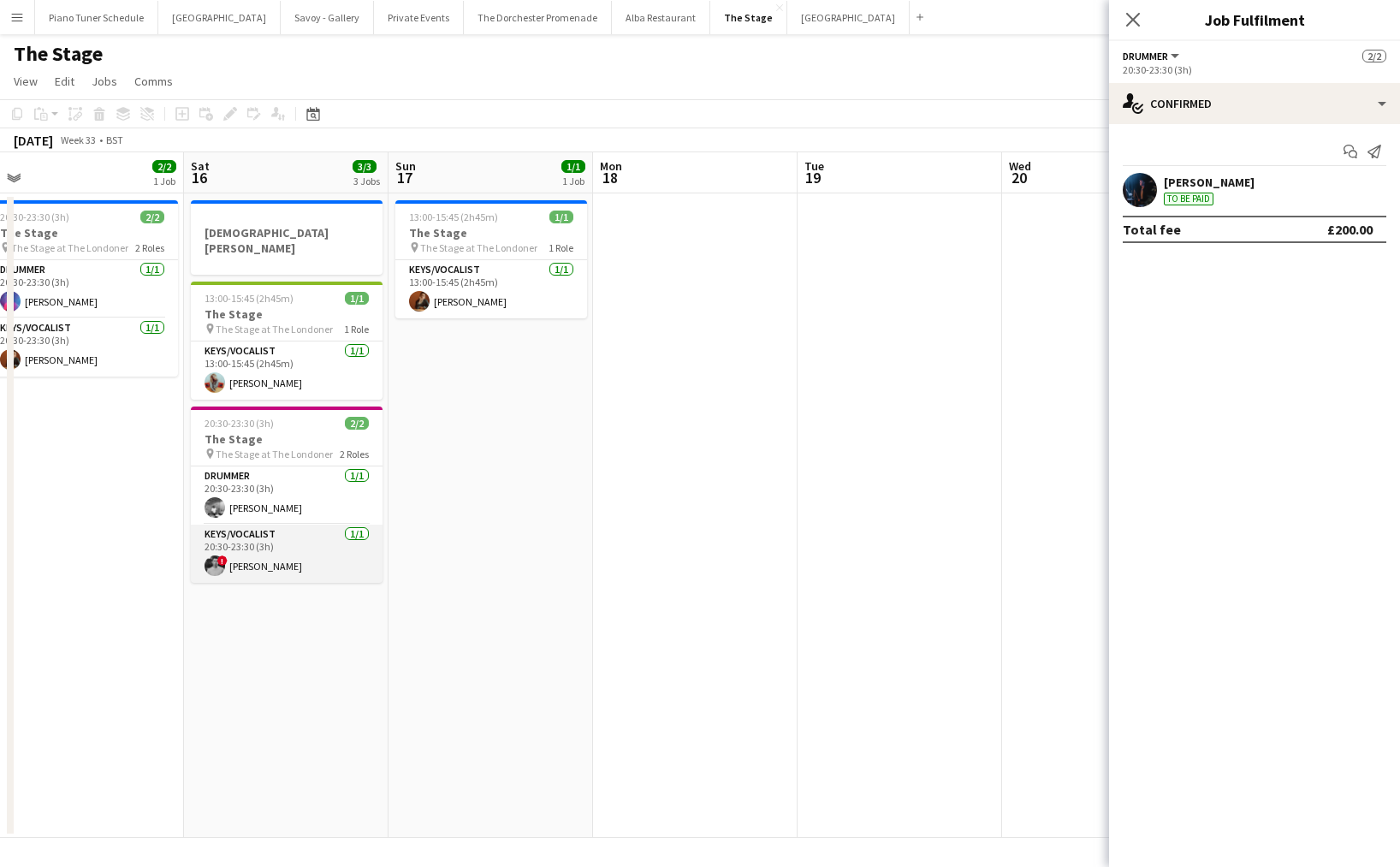
click at [297, 544] on app-card-role "Keys/Vocalist 1/1 20:30-23:30 (3h) ! Harrison Smart" at bounding box center [286, 554] width 192 height 58
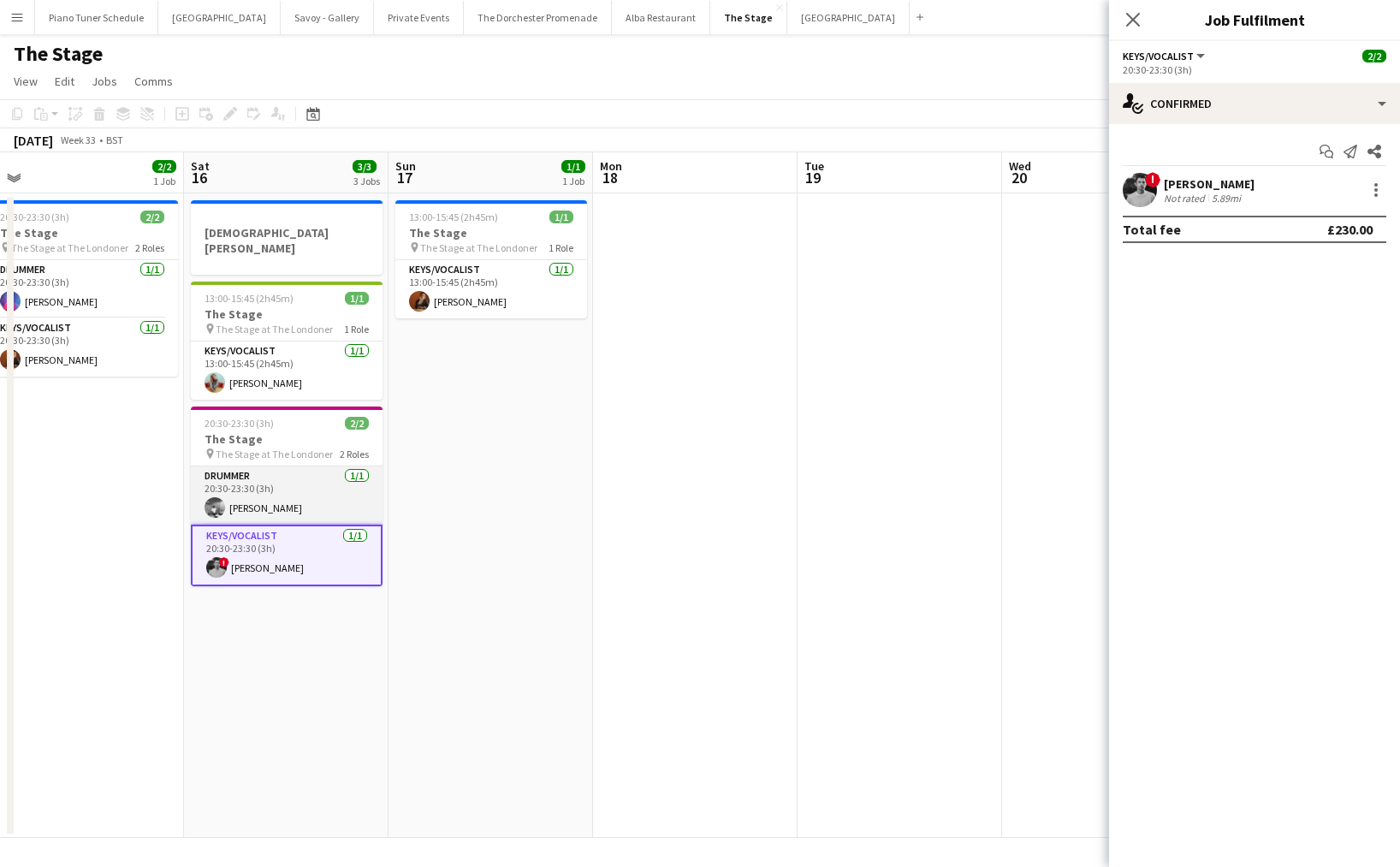
click at [284, 509] on app-card-role "Drummer 1/1 20:30-23:30 (3h) Jerome Johnson" at bounding box center [286, 495] width 192 height 58
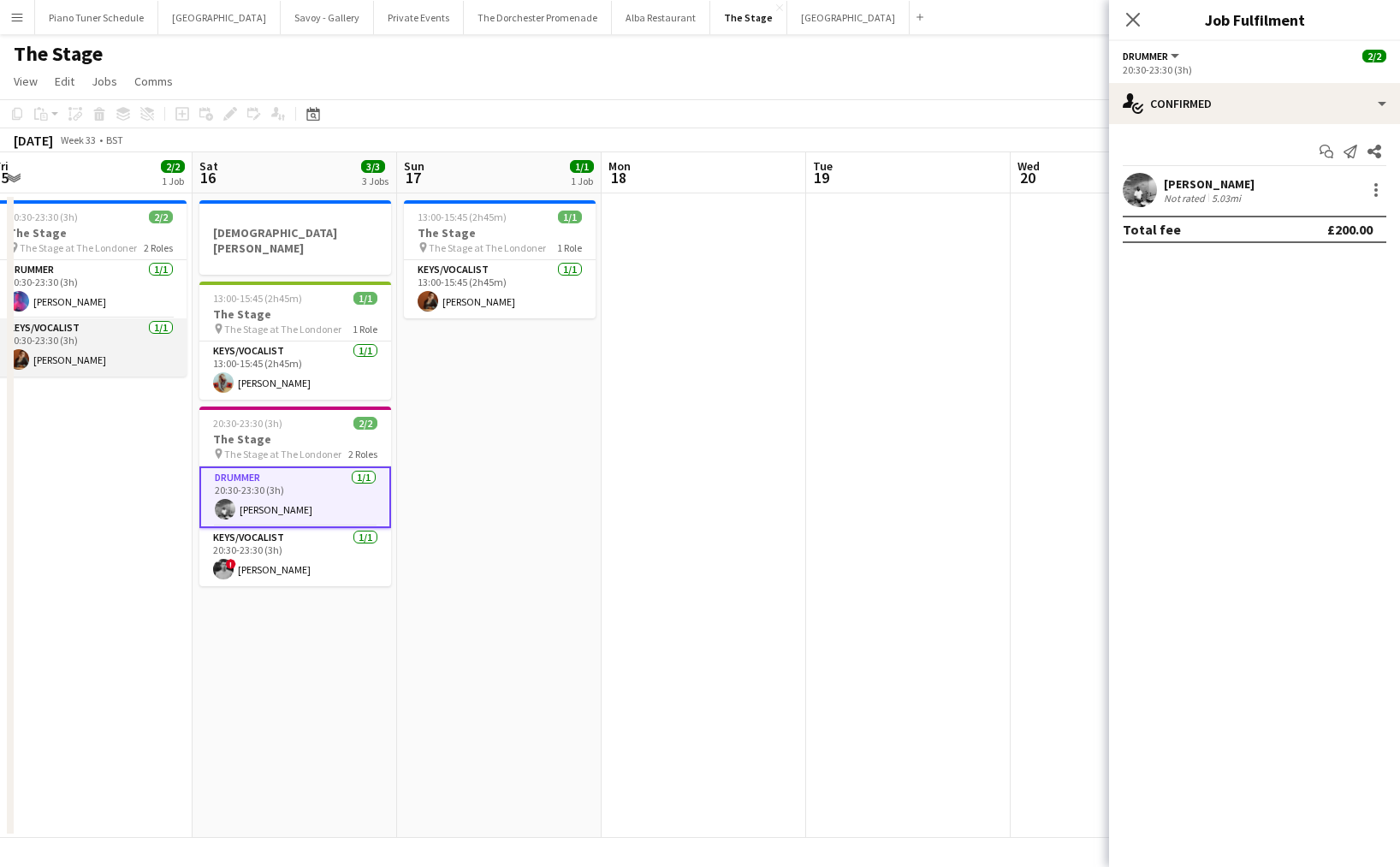
click at [61, 351] on app-card-role "Keys/Vocalist 1/1 20:30-23:30 (3h) Andrew Humphries" at bounding box center [90, 347] width 192 height 58
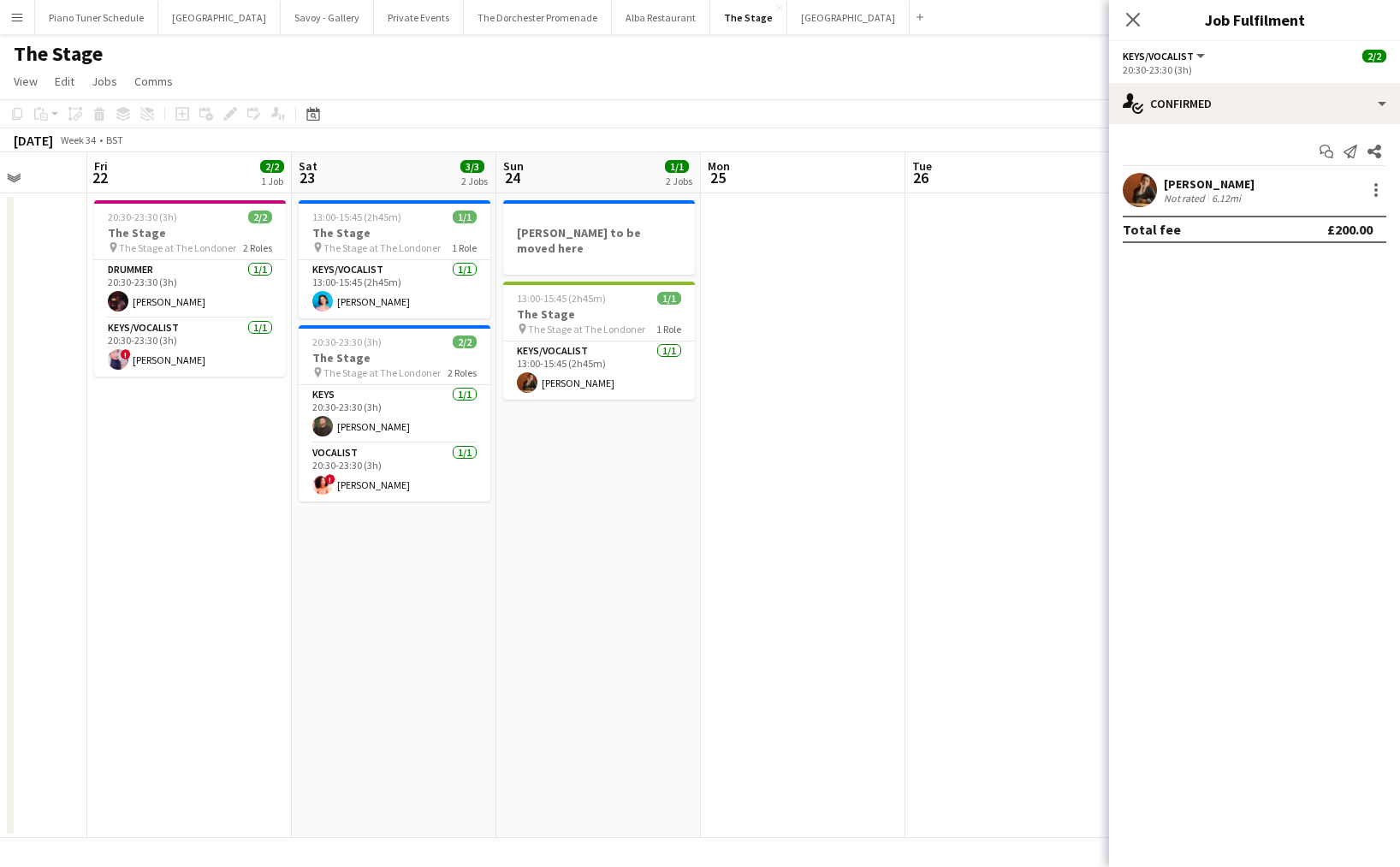
scroll to position [0, 562]
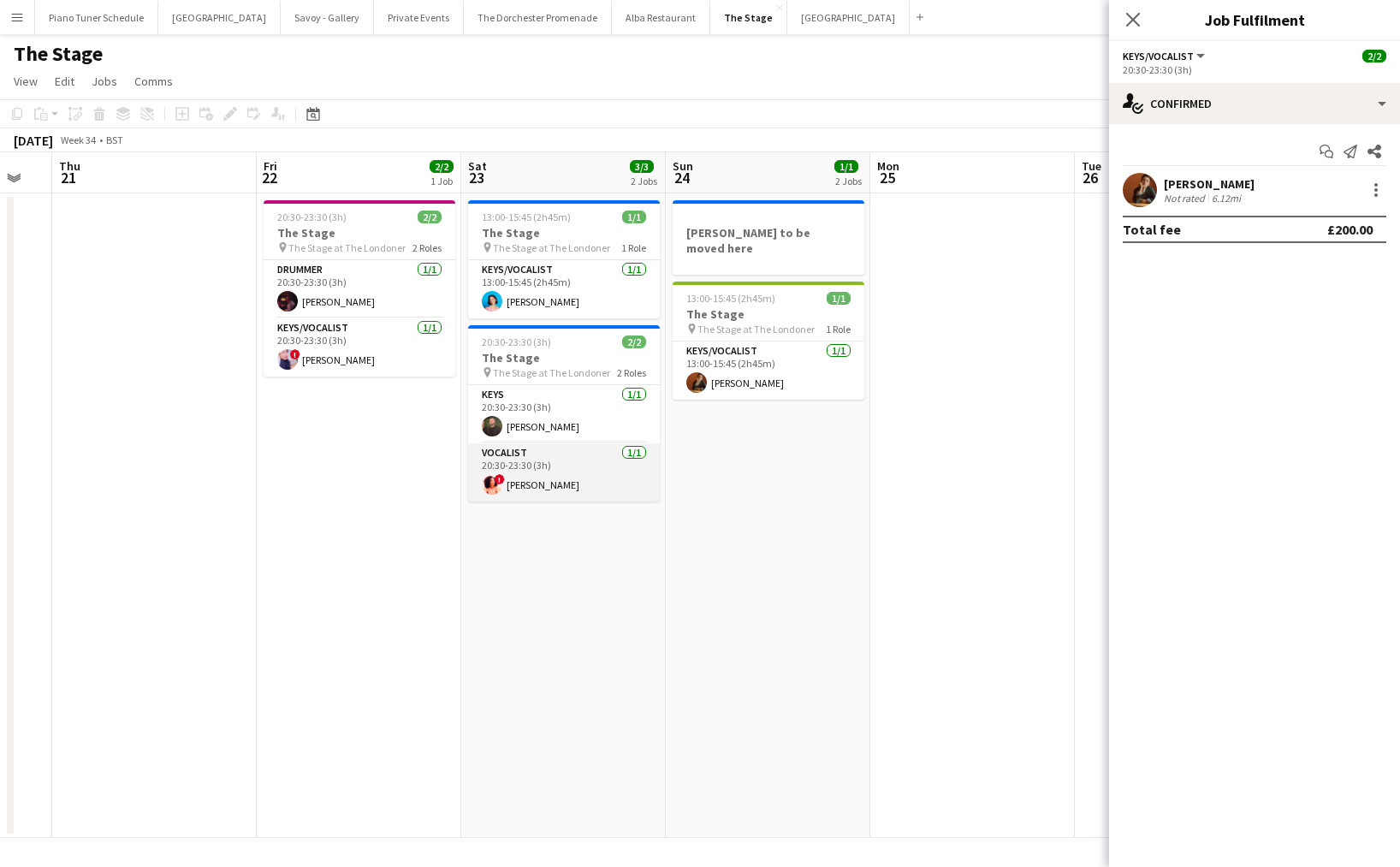
click at [538, 486] on app-card-role "Vocalist 1/1 20:30-23:30 (3h) ! Natalie Miya-Fluxman" at bounding box center [564, 472] width 192 height 58
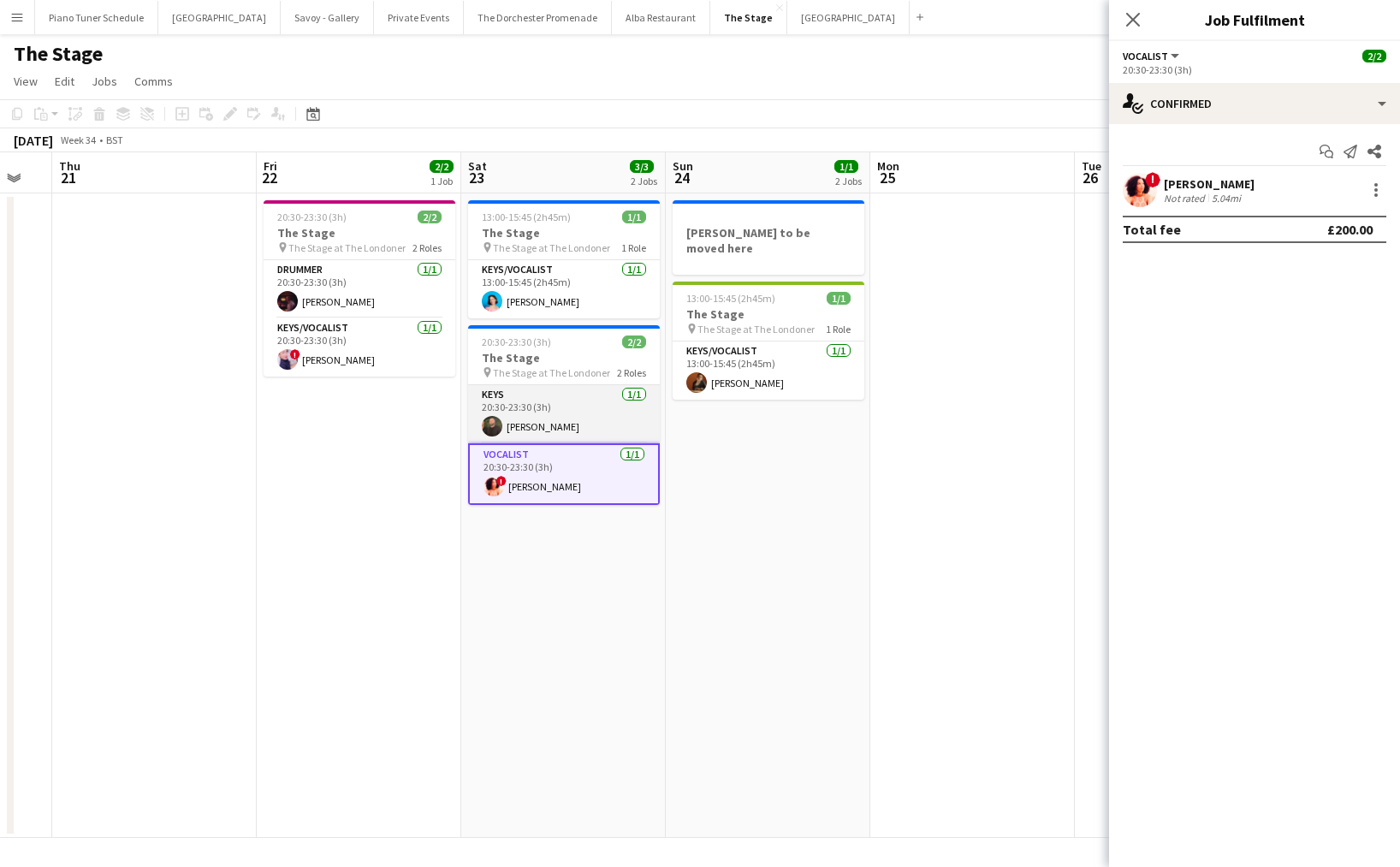
click at [521, 419] on app-card-role "Keys 1/1 20:30-23:30 (3h) Glenn Callaghan" at bounding box center [564, 414] width 192 height 58
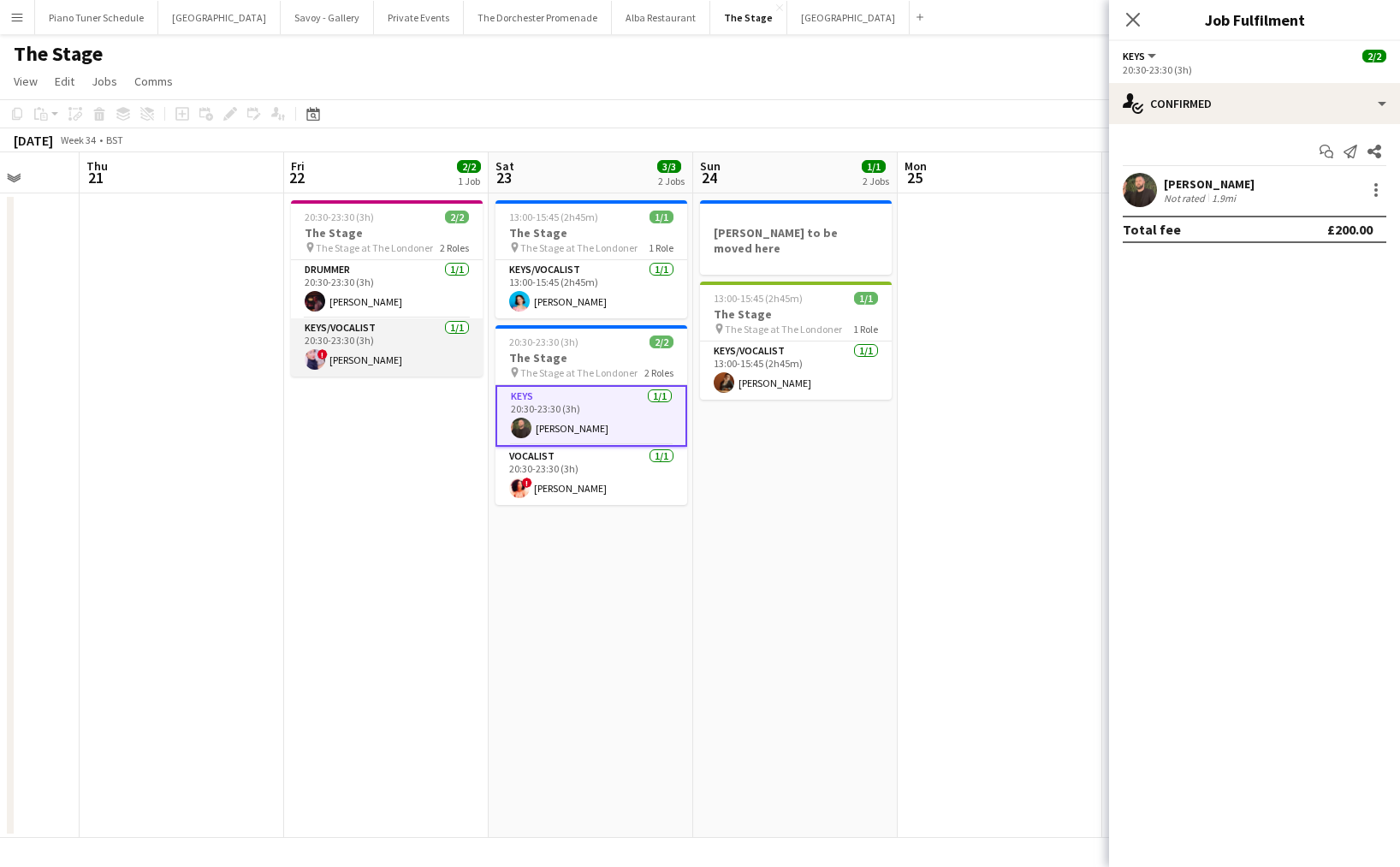
click at [327, 373] on app-card-role "Keys/Vocalist 1/1 20:30-23:30 (3h) ! Ciara Haidar" at bounding box center [386, 347] width 192 height 58
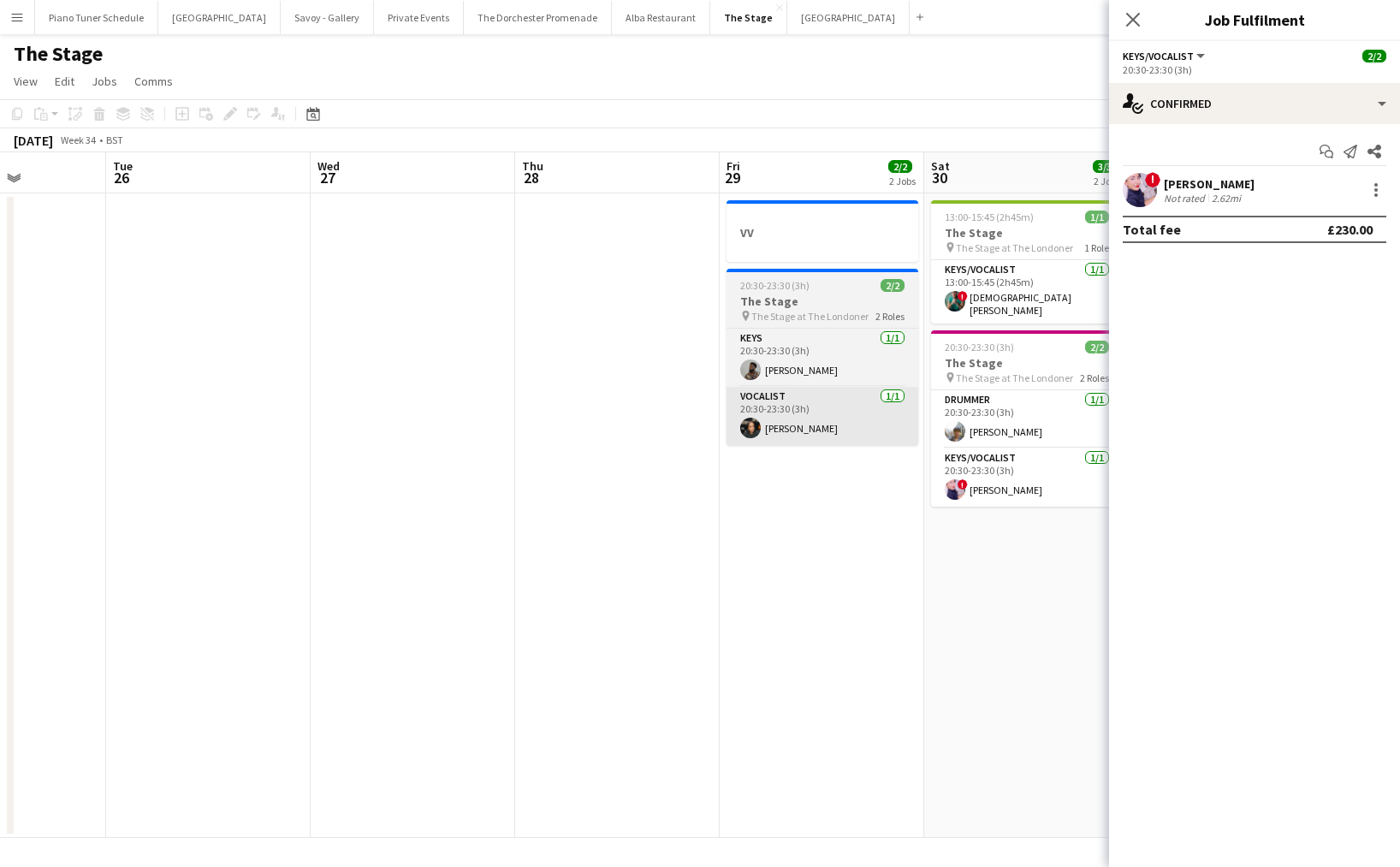
scroll to position [0, 604]
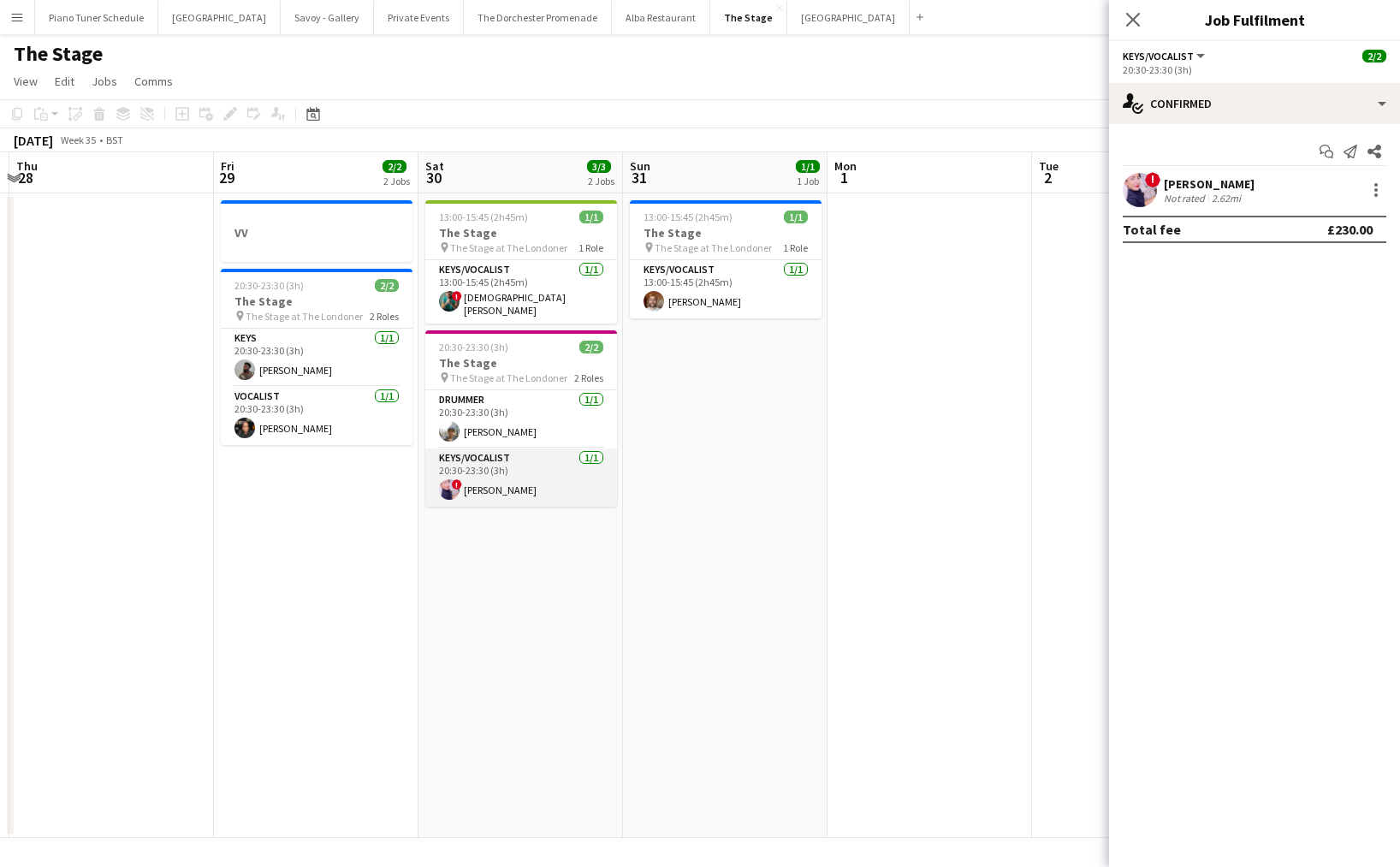
click at [496, 456] on app-card-role "Keys/Vocalist 1/1 20:30-23:30 (3h) ! Ciara Haidar" at bounding box center [521, 478] width 192 height 58
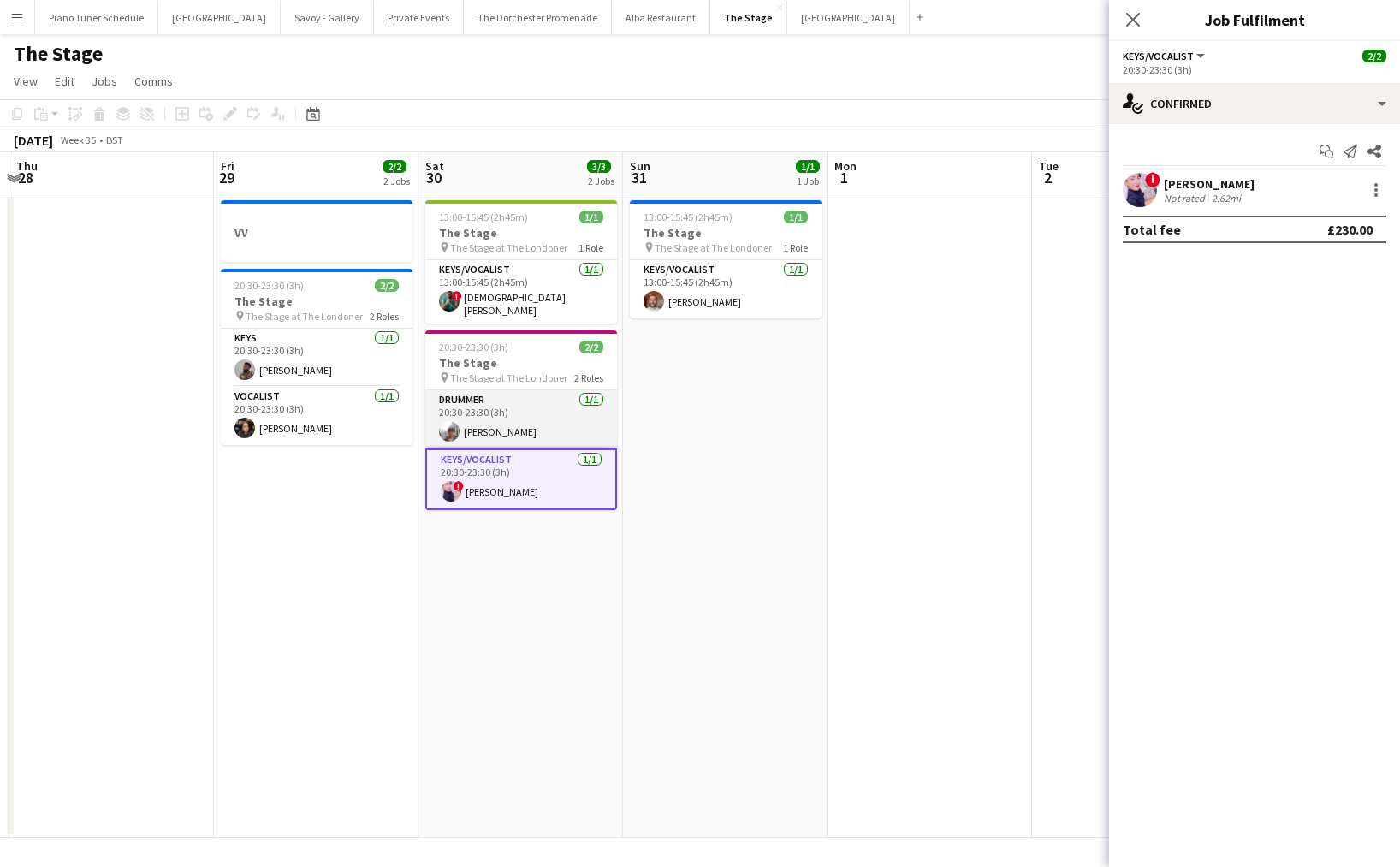
click at [494, 422] on app-card-role "Drummer 1/1 20:30-23:30 (3h) Tom Blunt" at bounding box center [521, 419] width 192 height 58
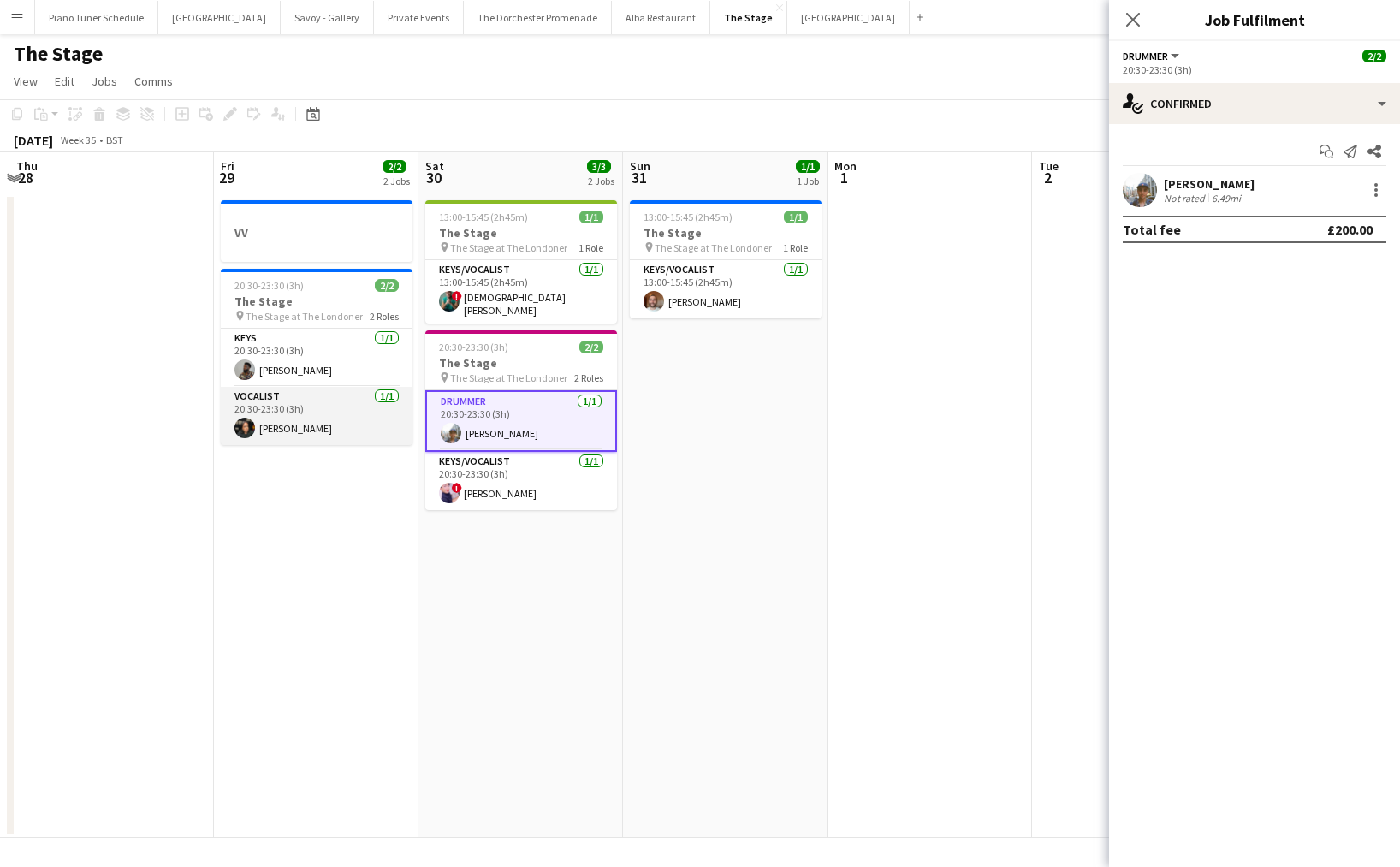
click at [299, 396] on app-card-role "Vocalist 1/1 20:30-23:30 (3h) Rhianna Keane" at bounding box center [316, 416] width 192 height 58
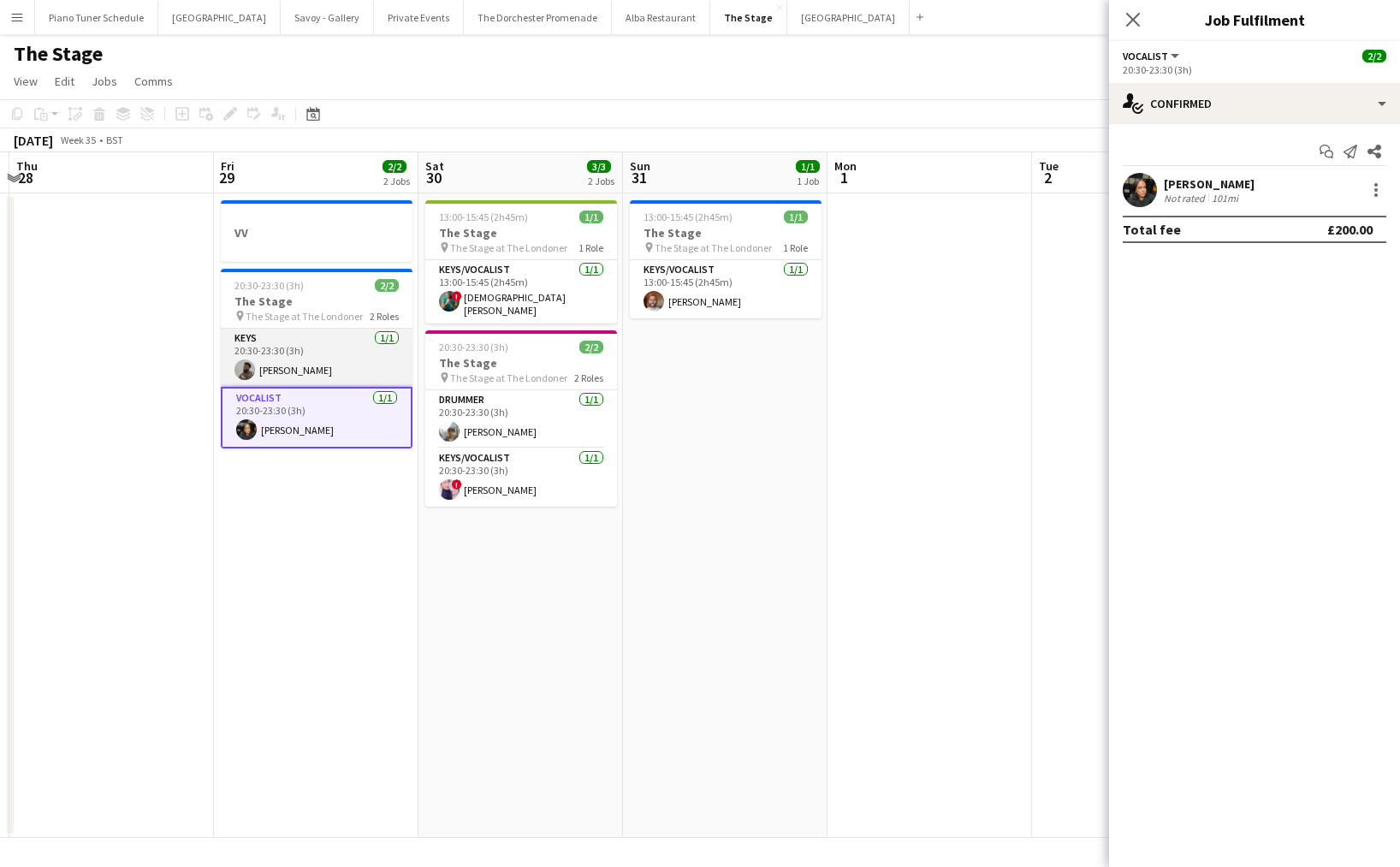
click at [291, 367] on app-card-role "Keys 1/1 20:30-23:30 (3h) Enoch Mukasa" at bounding box center [316, 358] width 192 height 58
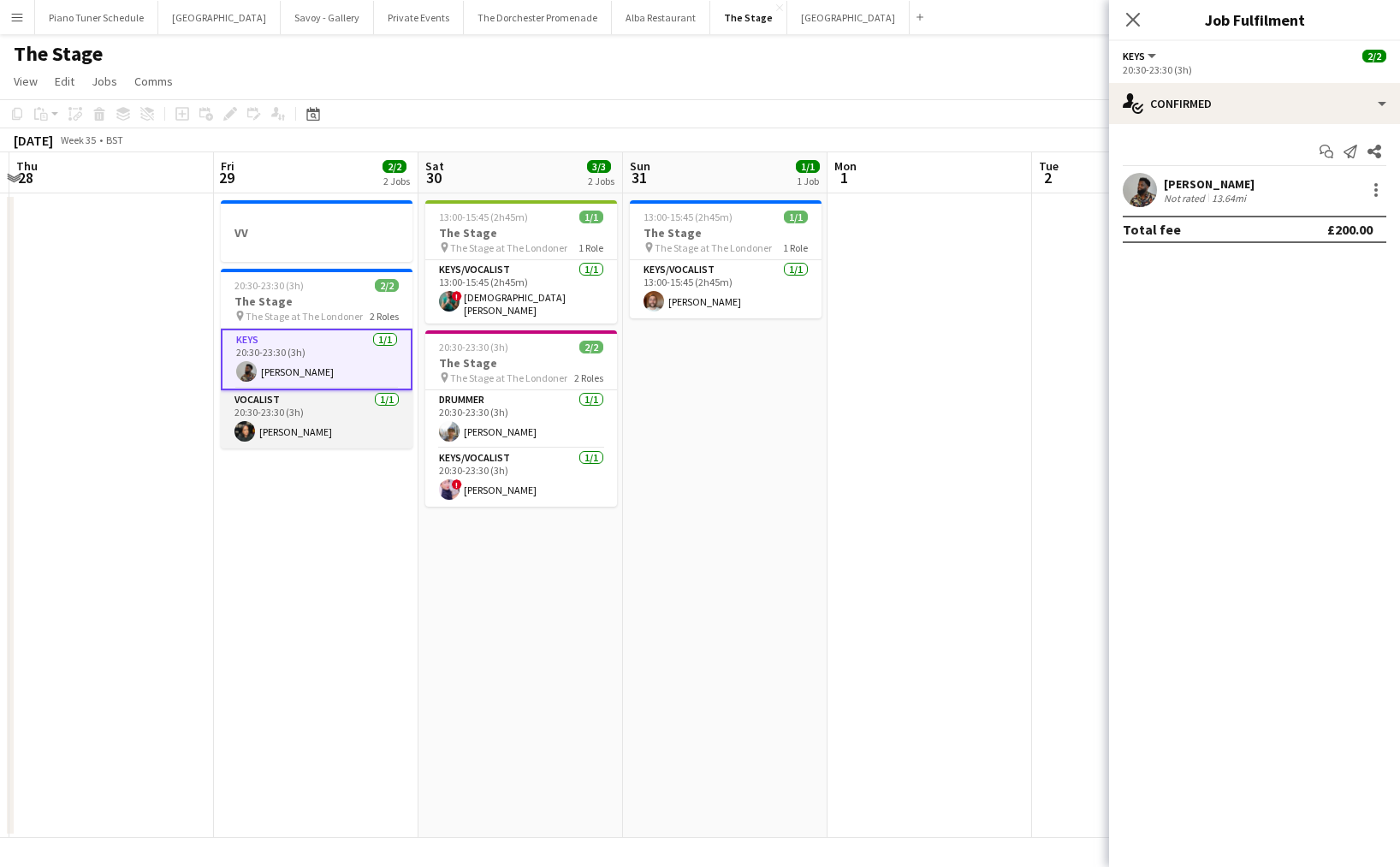
click at [311, 402] on app-card-role "Vocalist 1/1 20:30-23:30 (3h) Rhianna Keane" at bounding box center [316, 419] width 192 height 58
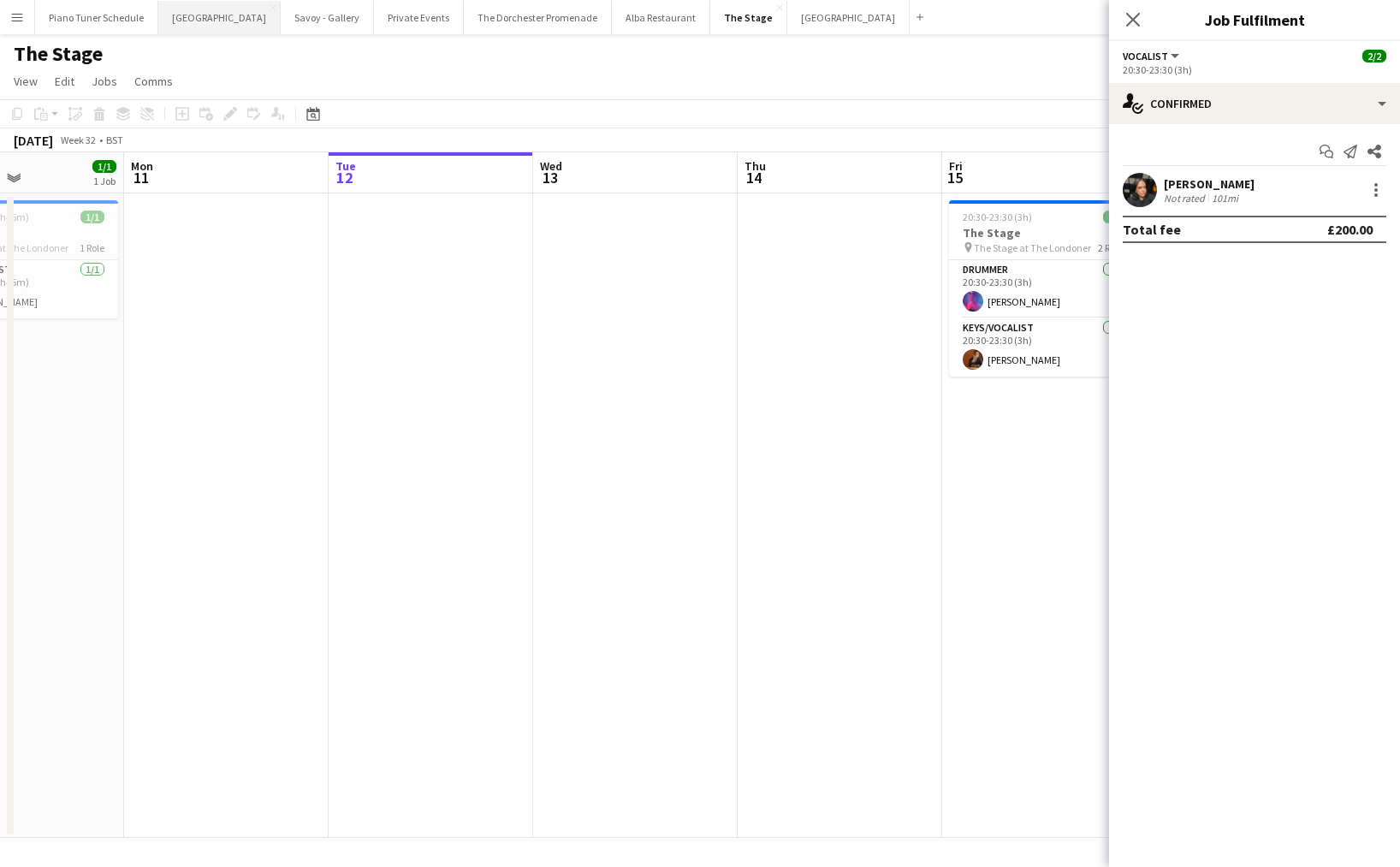
scroll to position [0, 474]
